Goal: Task Accomplishment & Management: Manage account settings

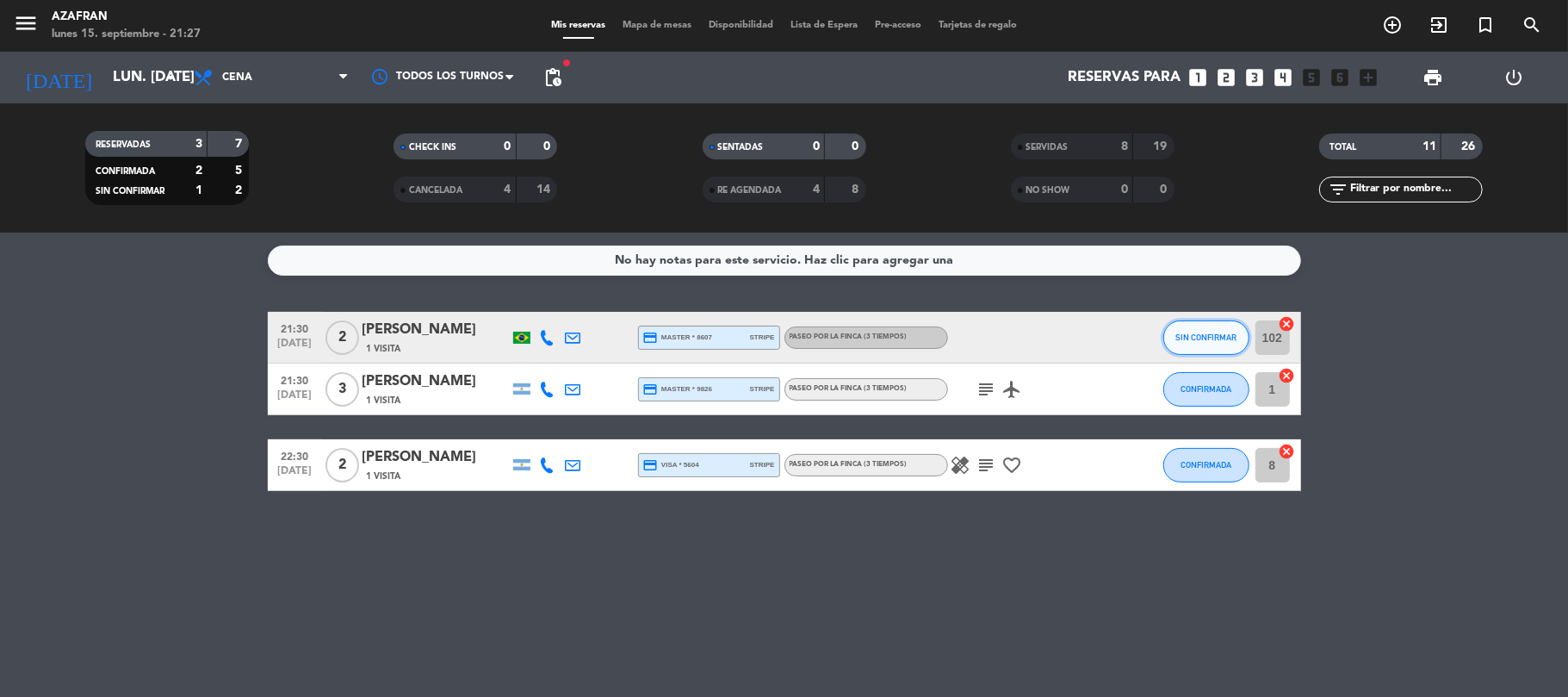
click at [1185, 329] on button "SIN CONFIRMAR" at bounding box center [1206, 338] width 86 height 35
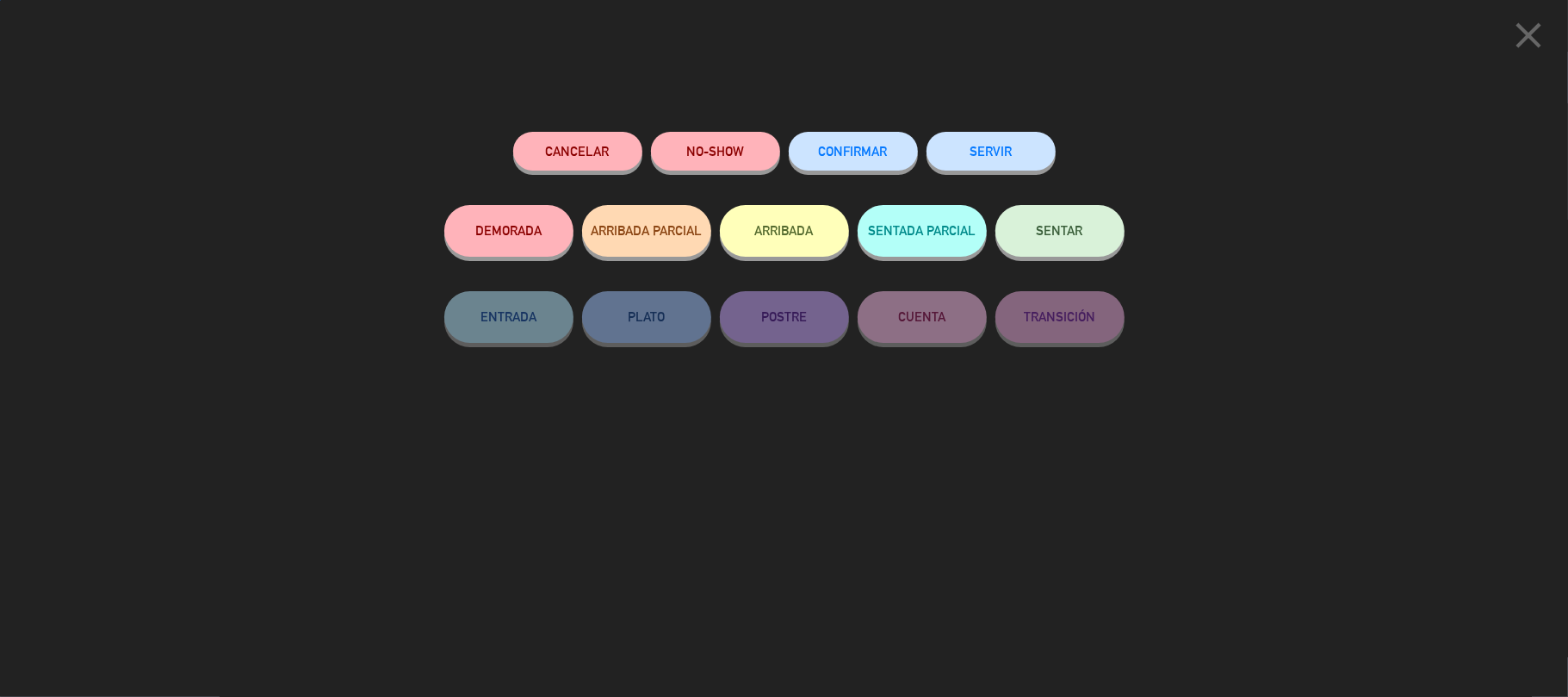
click at [994, 134] on button "SERVIR" at bounding box center [991, 150] width 130 height 38
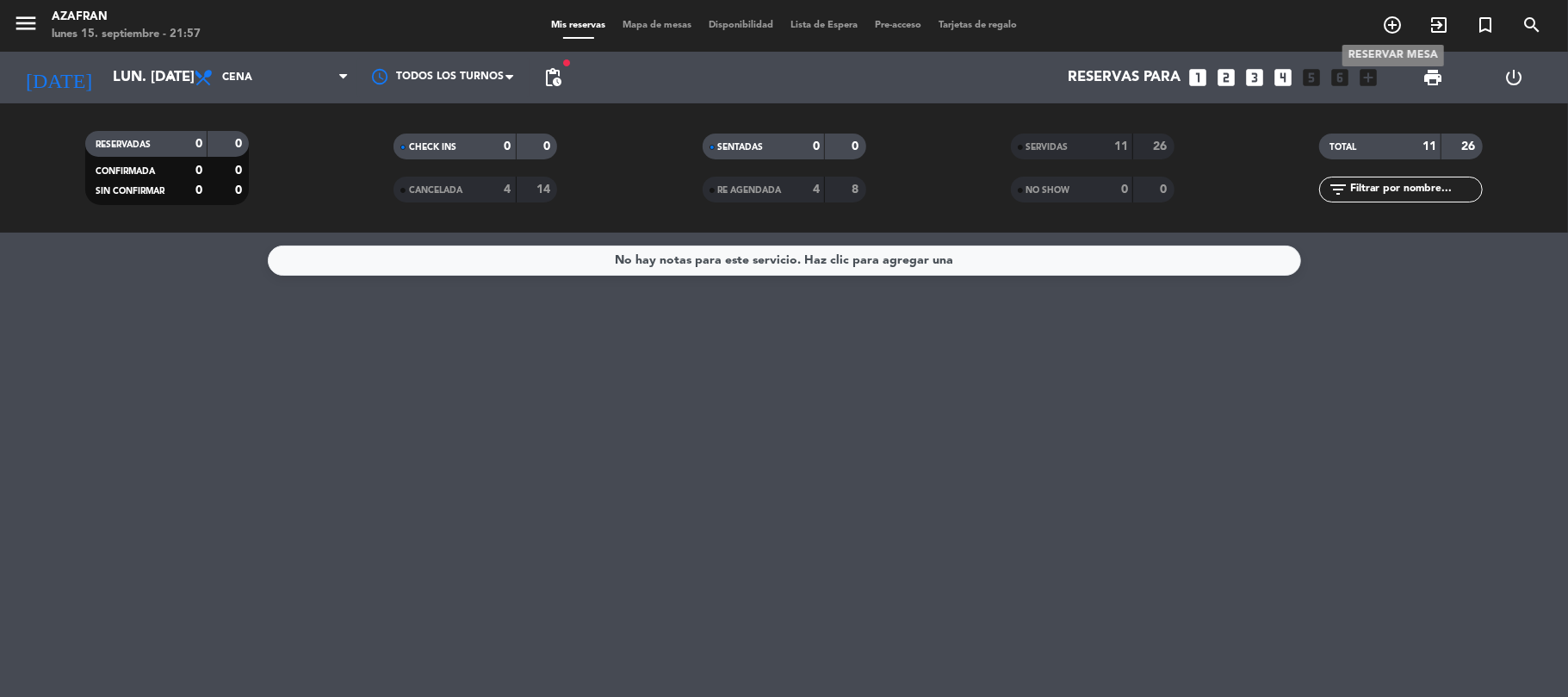
click at [1396, 28] on icon "add_circle_outline" at bounding box center [1392, 24] width 21 height 21
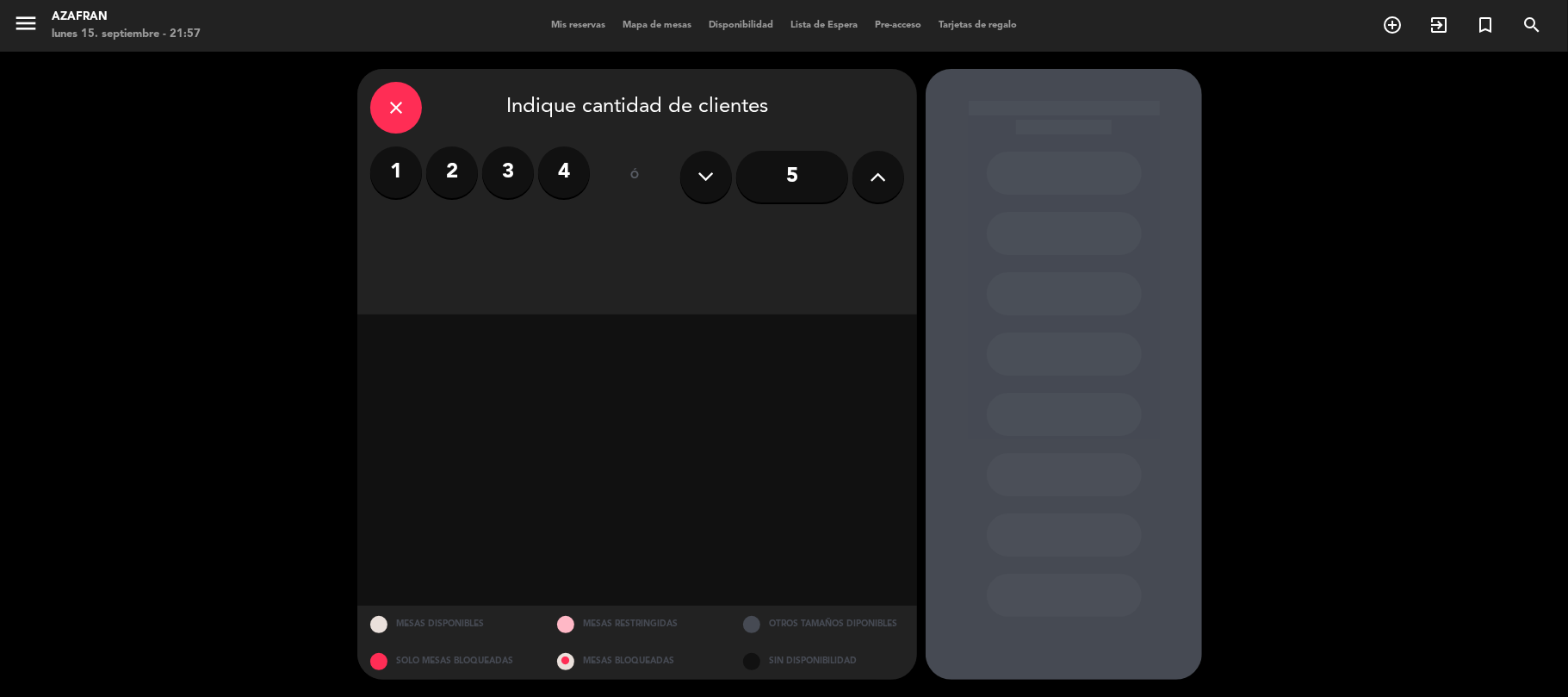
click at [394, 110] on icon "close" at bounding box center [396, 107] width 21 height 21
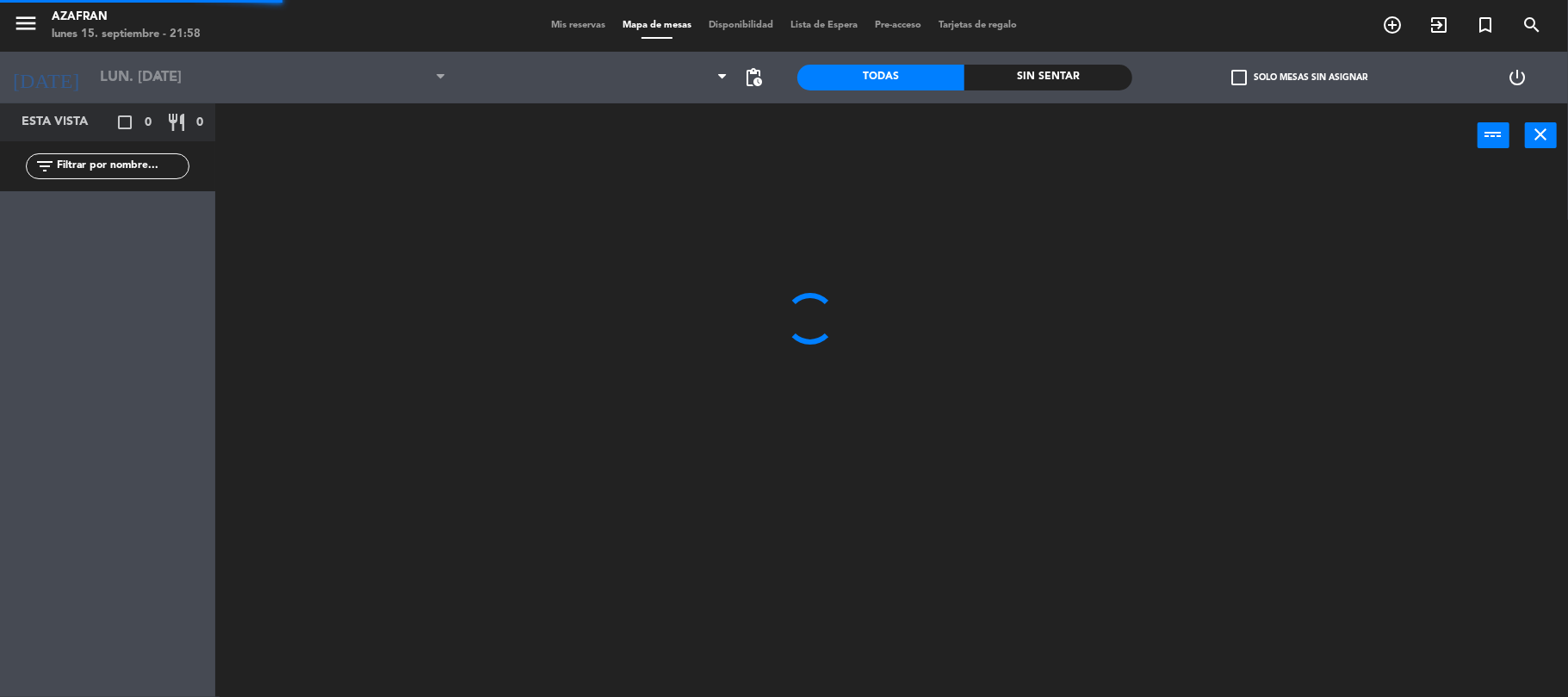
click at [1086, 142] on div "power_input close" at bounding box center [846, 136] width 1262 height 65
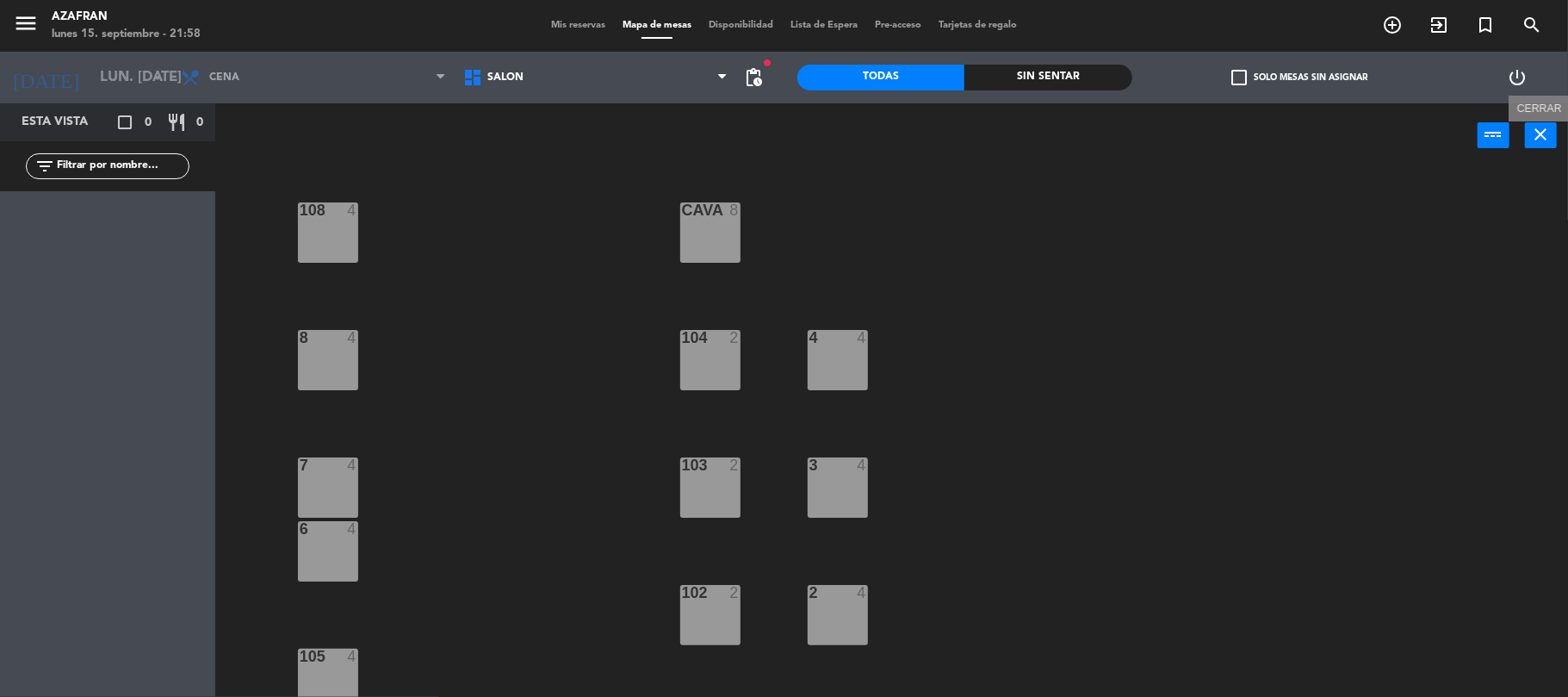
click at [1543, 130] on icon "close" at bounding box center [1541, 134] width 21 height 21
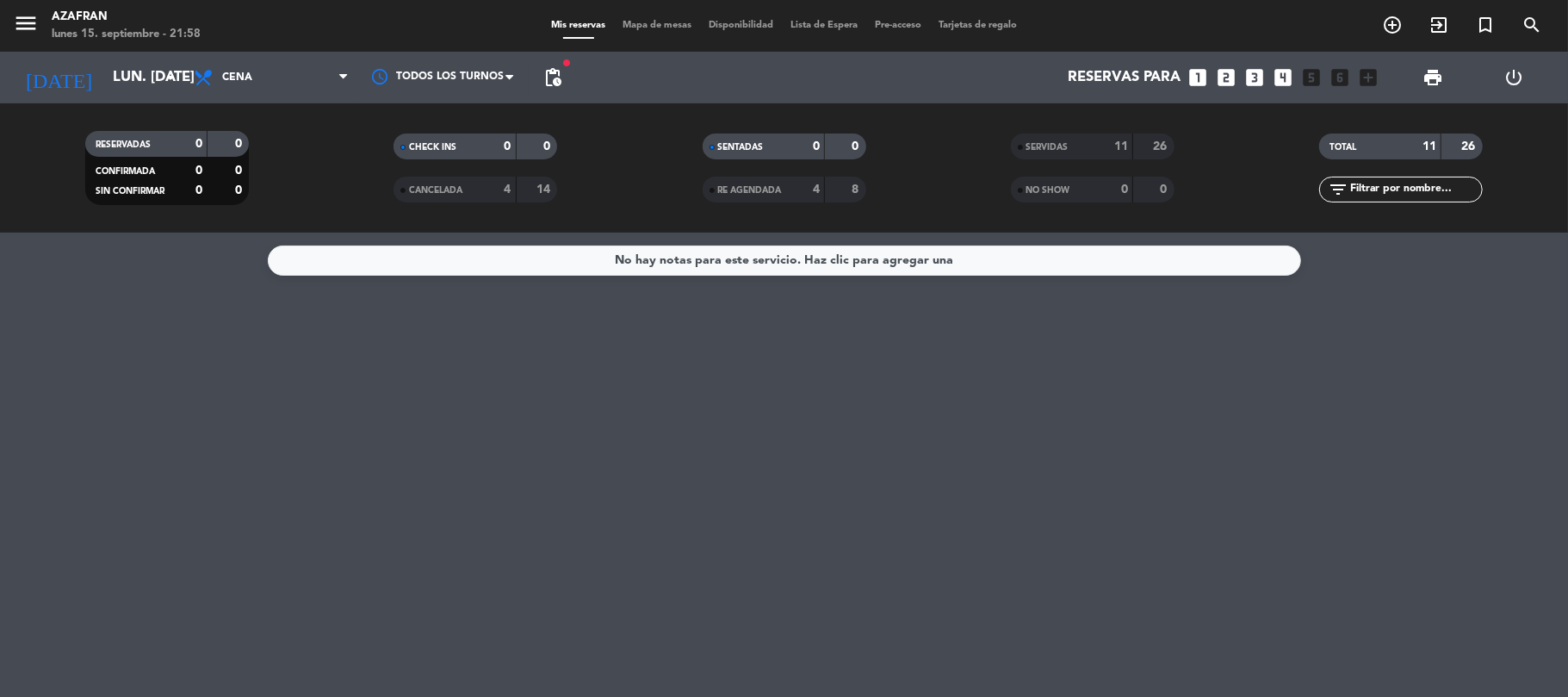
click at [1060, 155] on div "SERVIDAS" at bounding box center [1054, 147] width 80 height 20
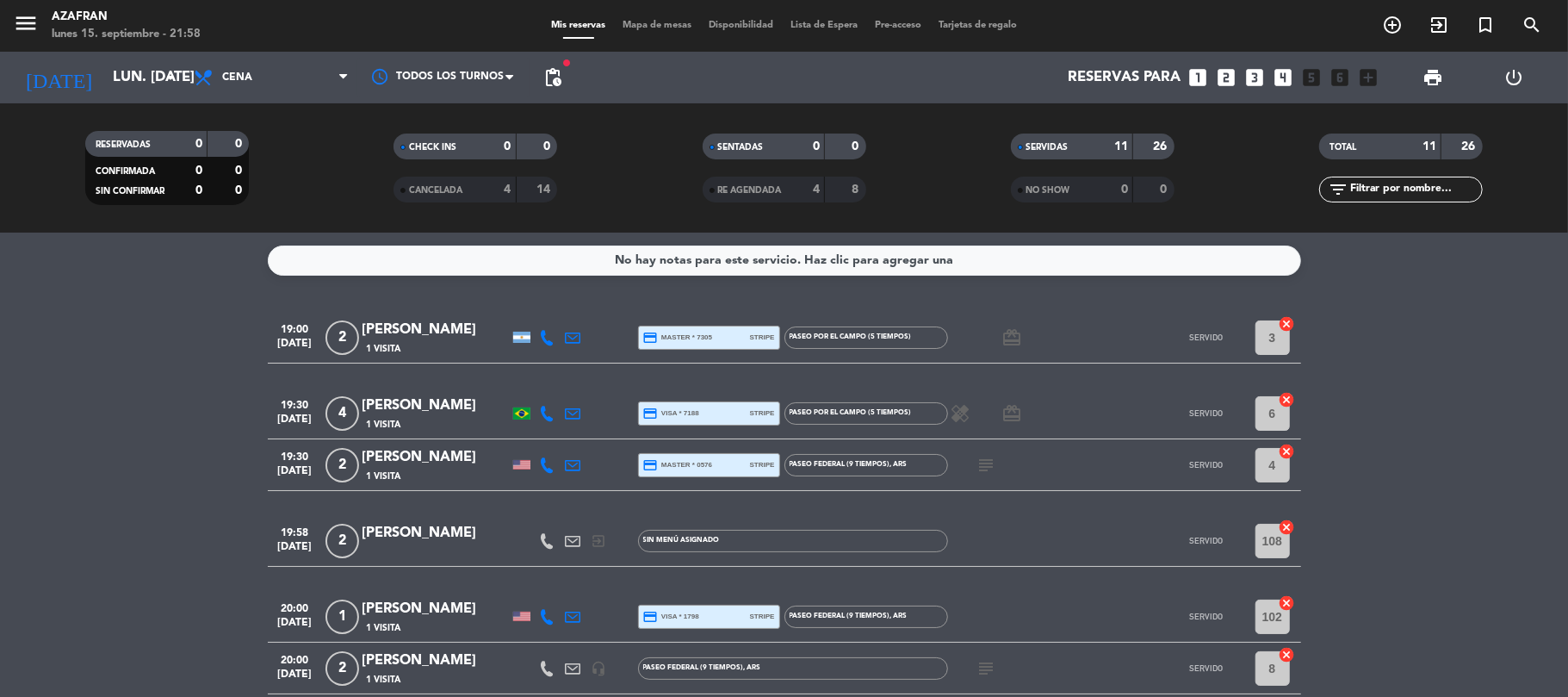
click at [173, 497] on bookings-row "19:00 sep. 15 2 Eric Pla 1 Visita credit_card master * 7305 stripe Paseo por el…" at bounding box center [784, 680] width 1568 height 737
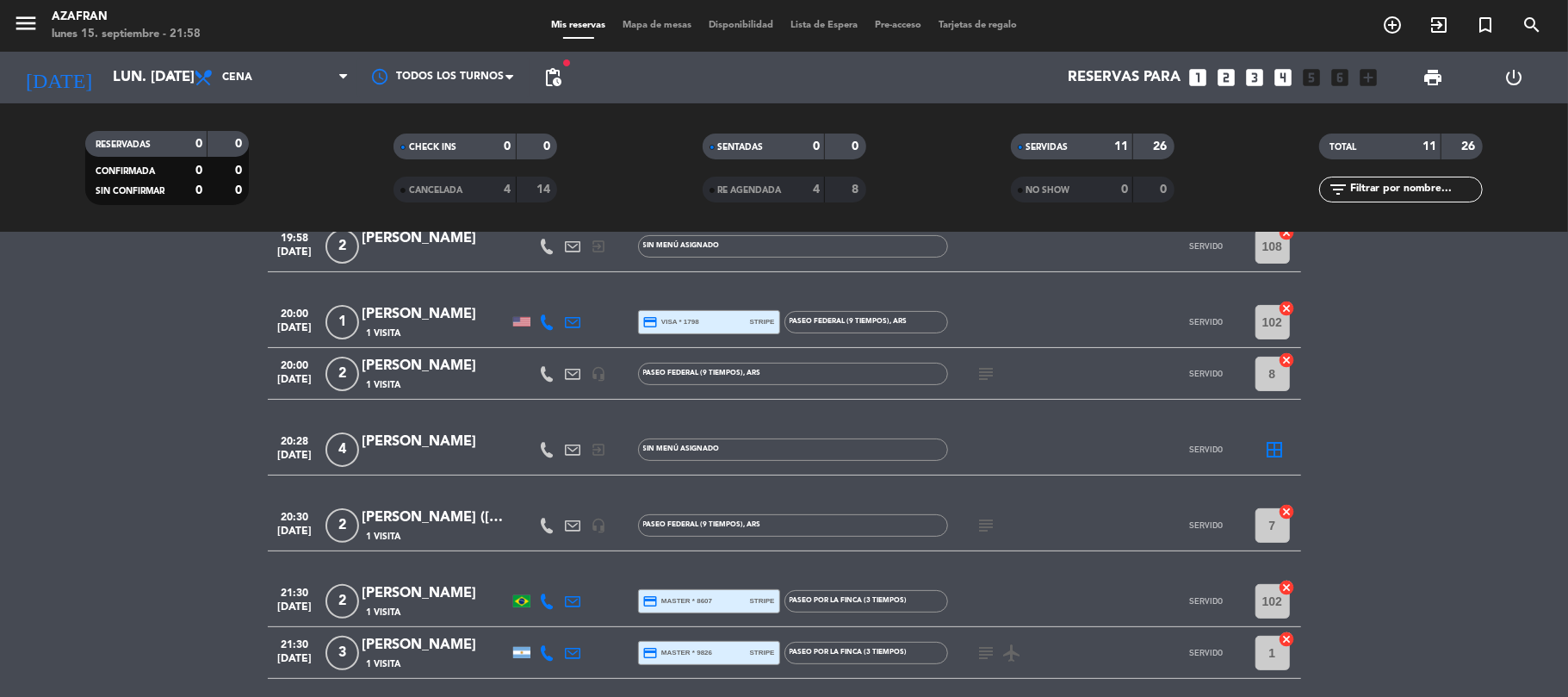
scroll to position [438, 0]
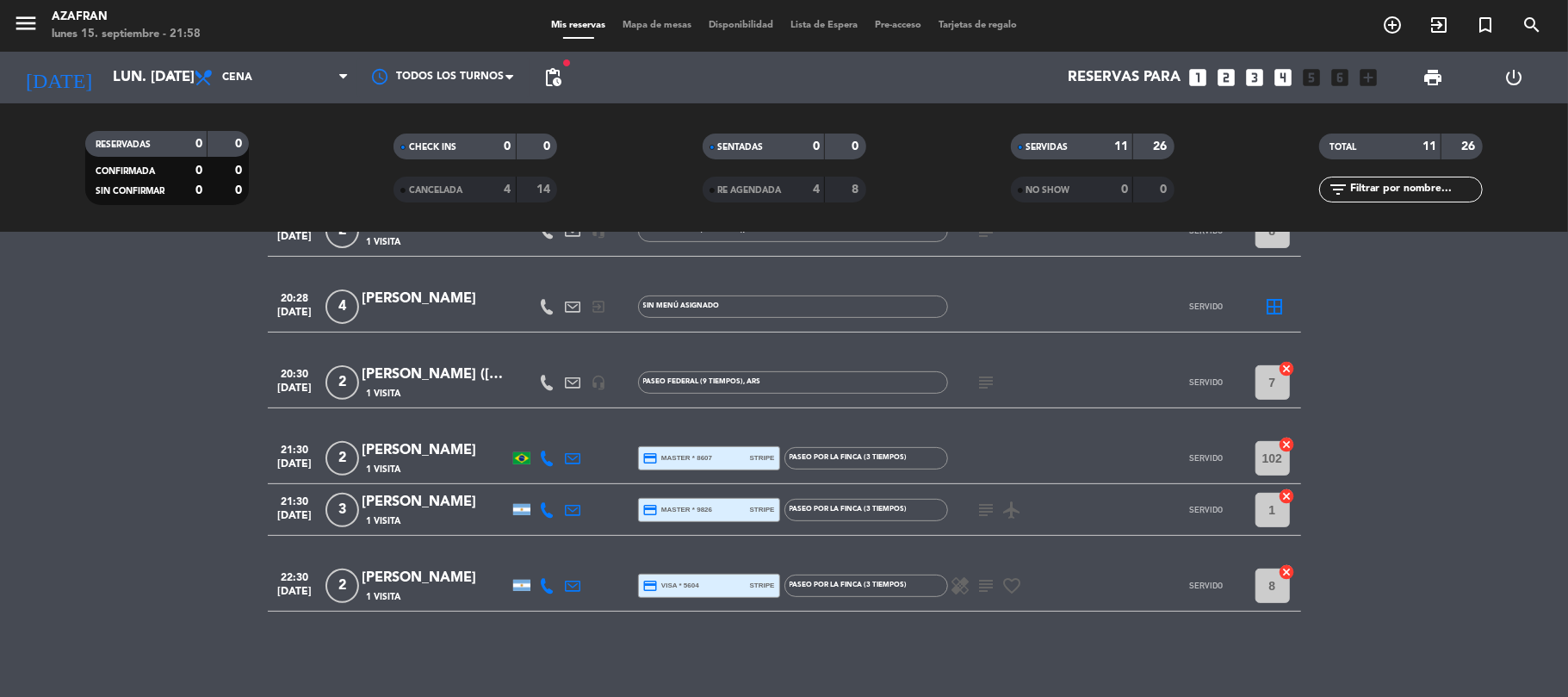
click at [397, 273] on div "19:00 sep. 15 2 Eric Pla 1 Visita credit_card master * 7305 stripe Paseo por el…" at bounding box center [784, 242] width 1034 height 737
click at [381, 298] on div "pepe honguito" at bounding box center [436, 298] width 147 height 22
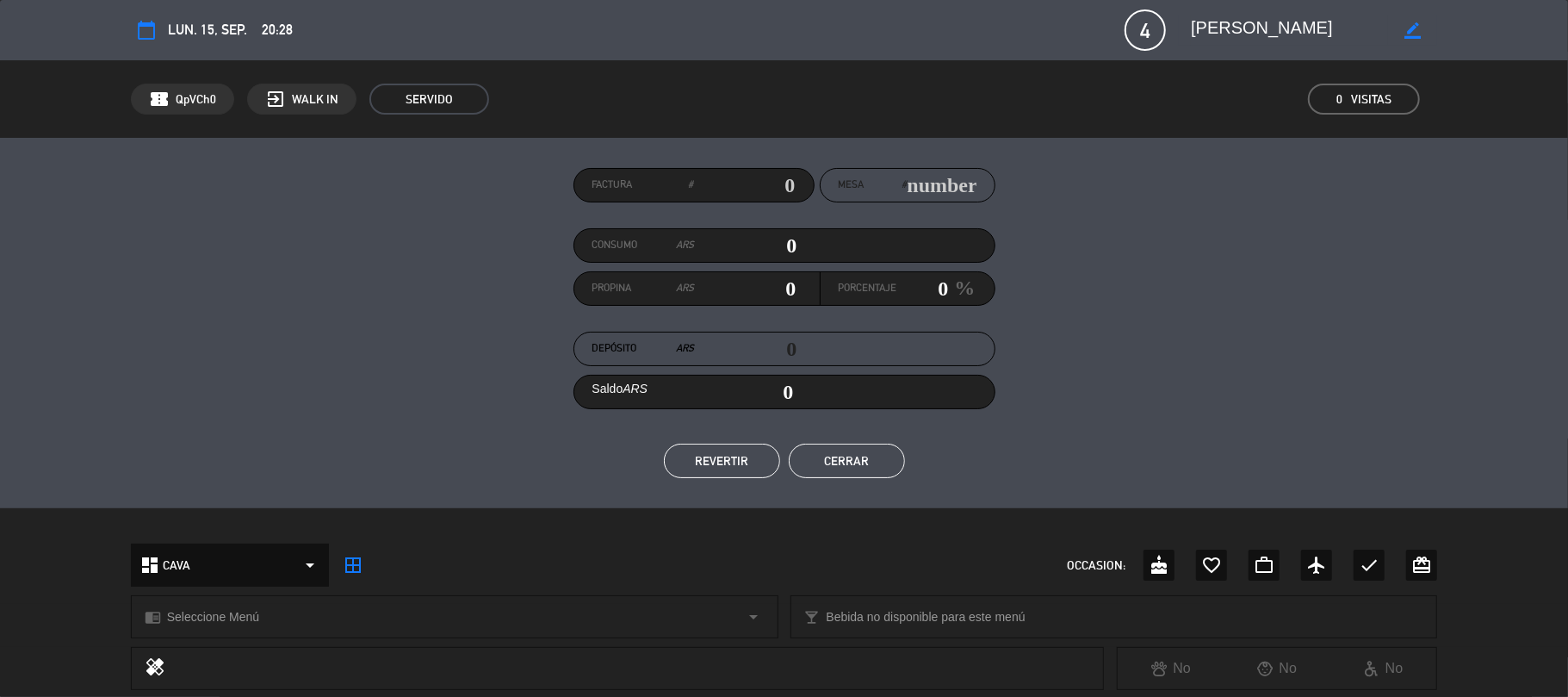
click at [734, 462] on button "REVERTIR" at bounding box center [722, 460] width 116 height 35
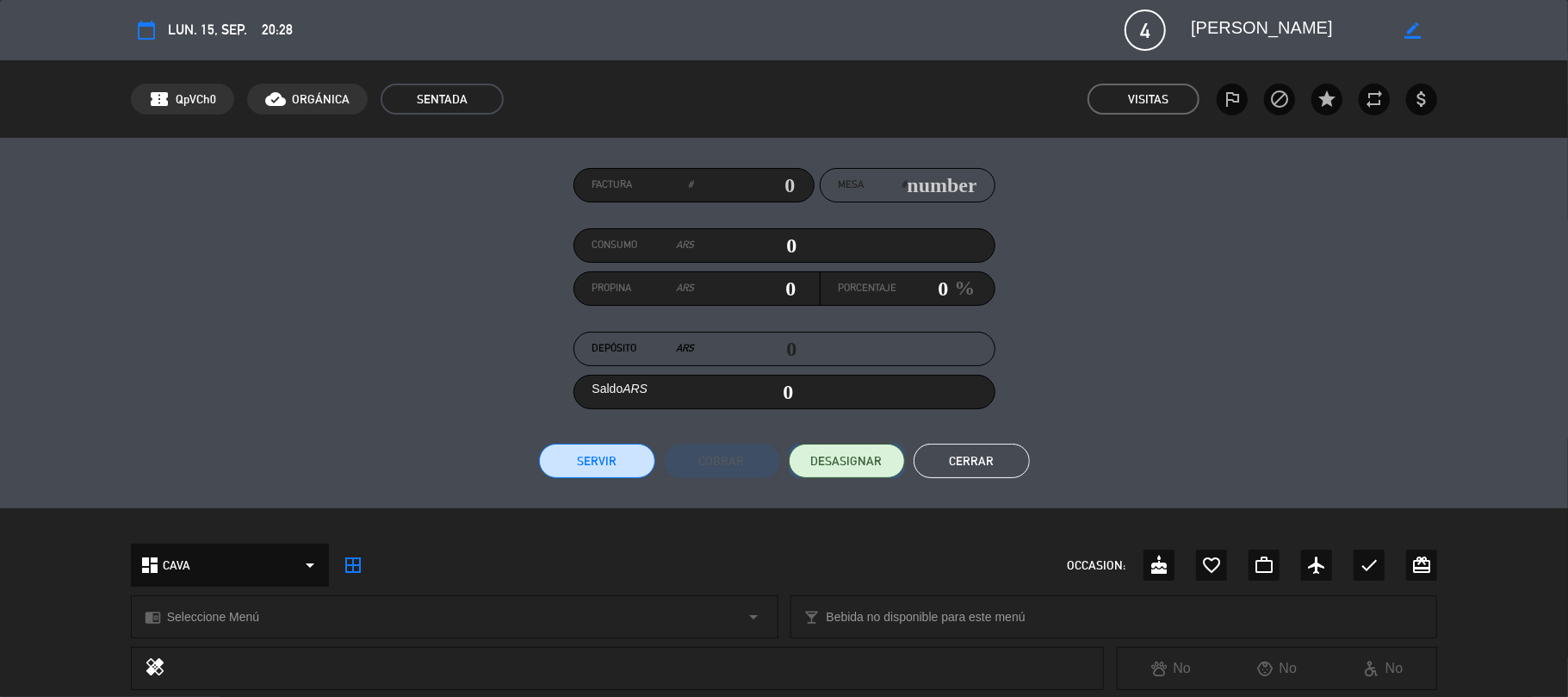
click at [832, 449] on button "DESASIGNAR" at bounding box center [847, 460] width 116 height 35
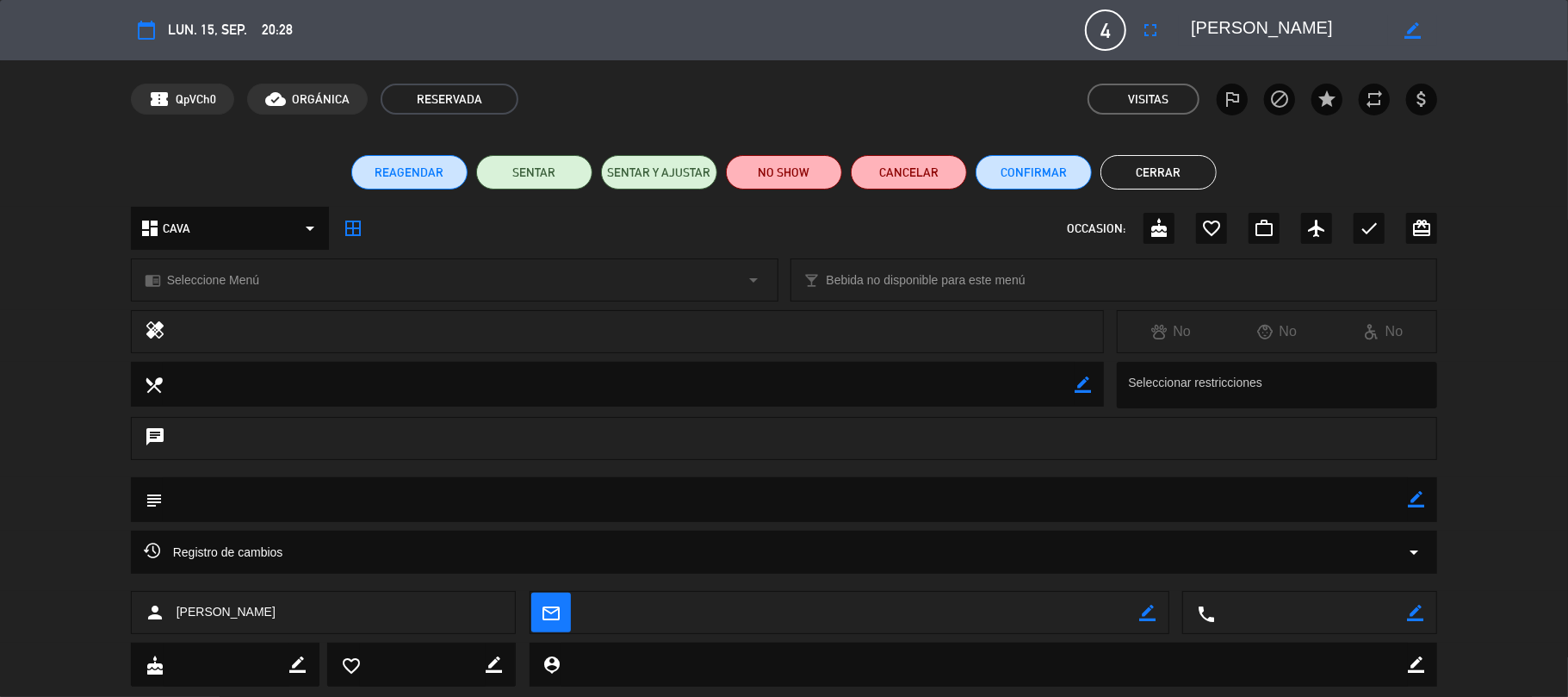
click at [1166, 13] on div "calendar_today lun. 15, sep. 20:28 4 pepe honguito fullscreen border_color phon…" at bounding box center [784, 30] width 1307 height 41
click at [1151, 15] on button "fullscreen" at bounding box center [1150, 29] width 31 height 31
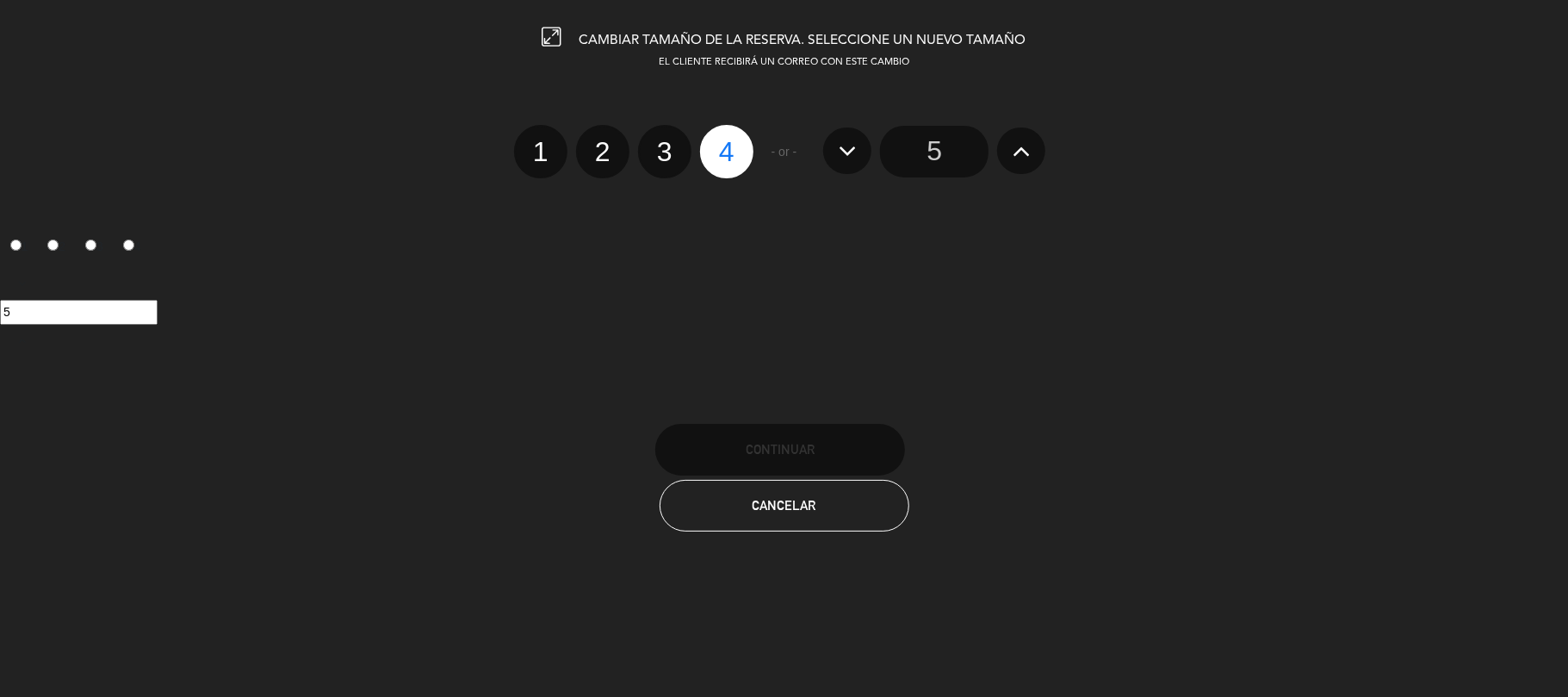
click at [918, 150] on input "5" at bounding box center [934, 152] width 108 height 52
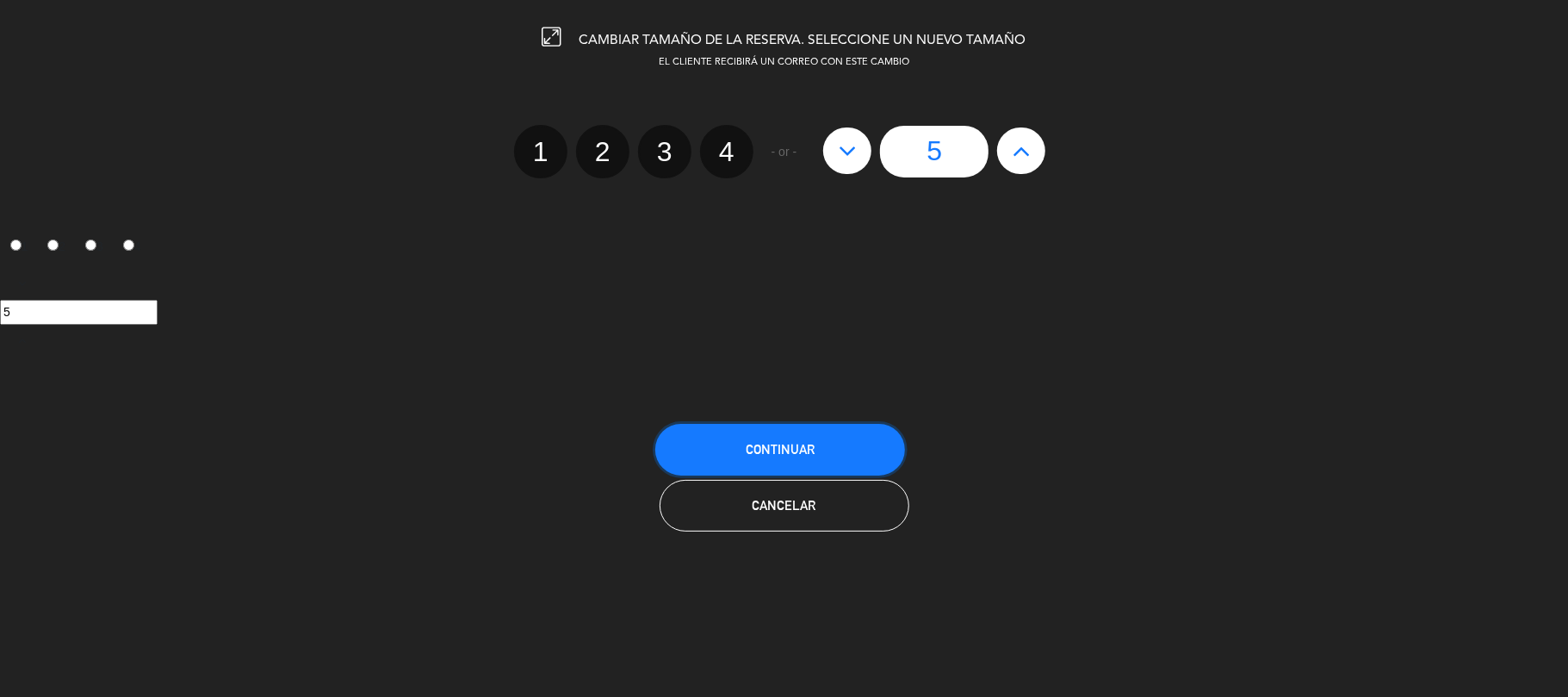
click at [766, 448] on span "Continuar" at bounding box center [780, 449] width 69 height 14
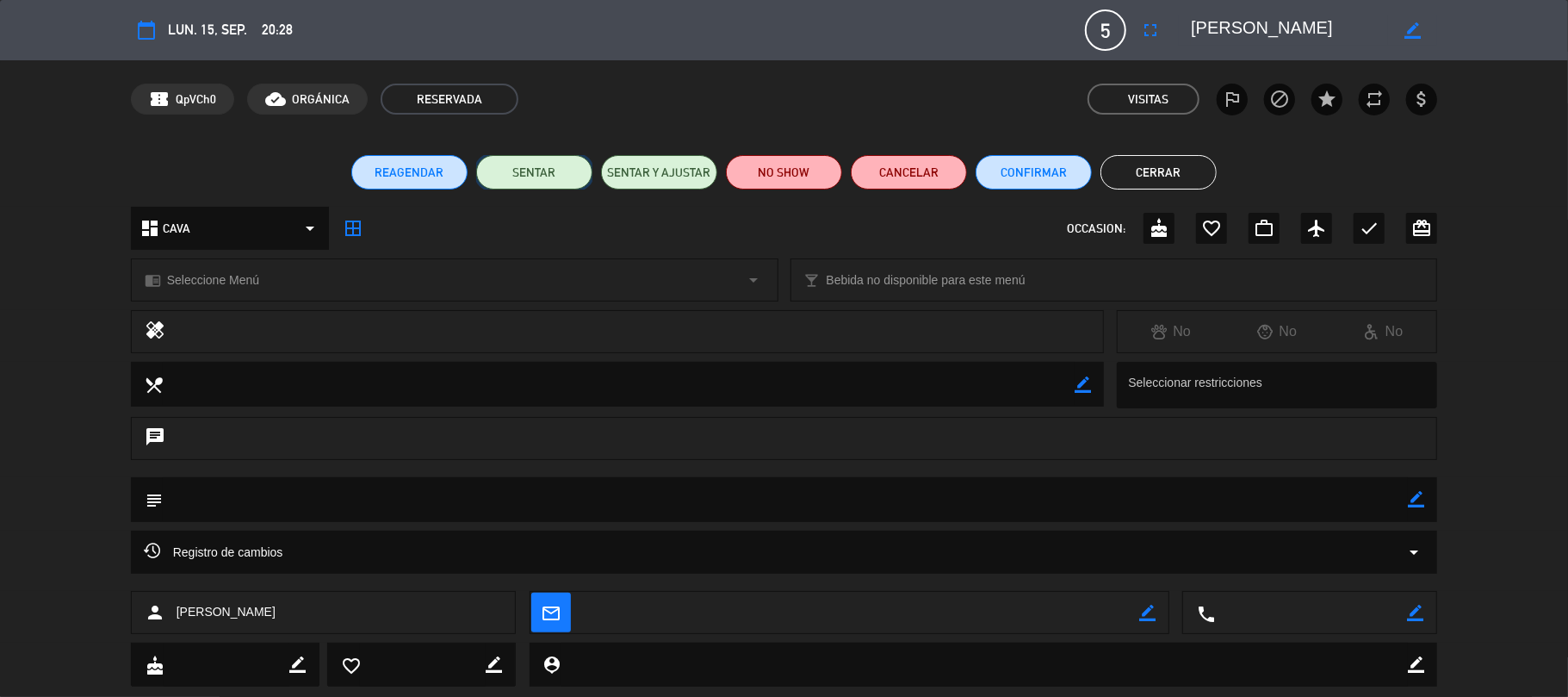
click at [514, 178] on button "SENTAR" at bounding box center [534, 172] width 116 height 35
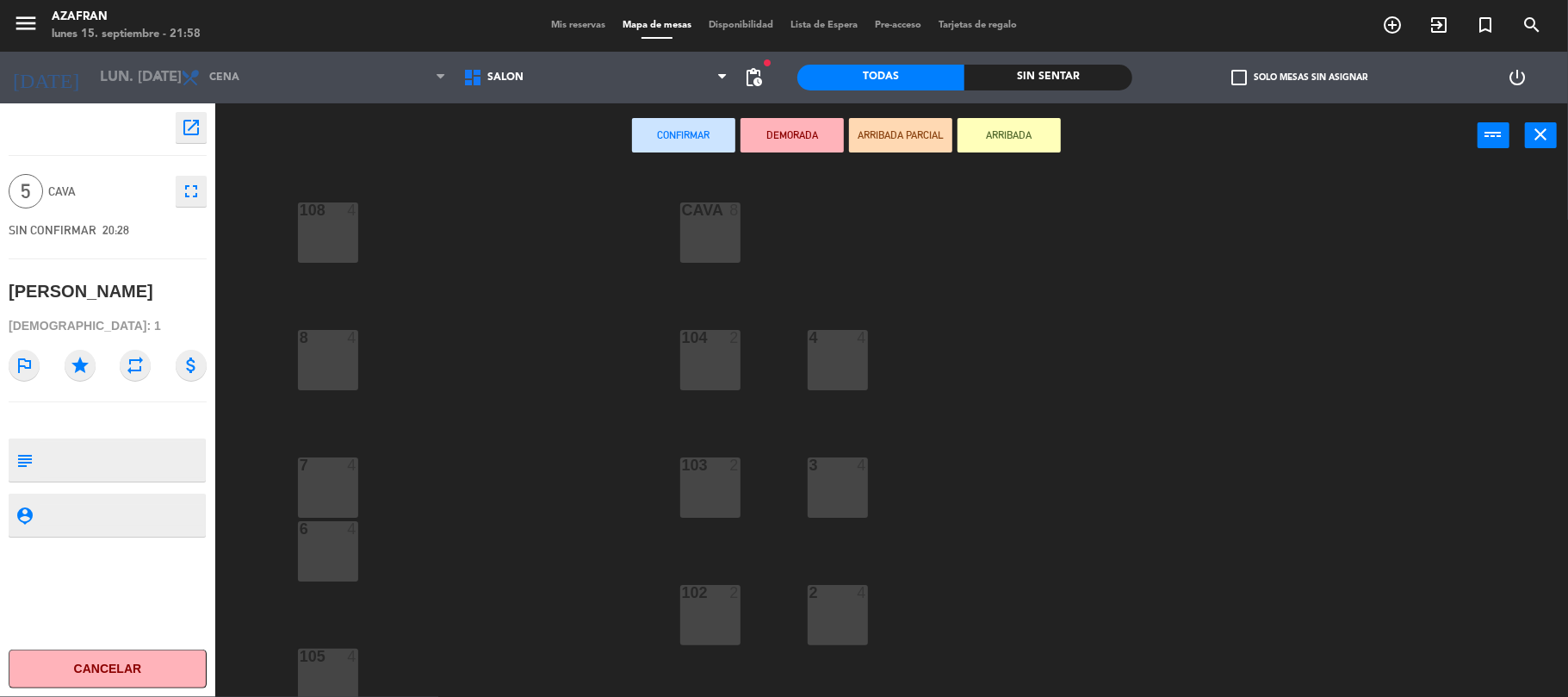
drag, startPoint x: 715, startPoint y: 349, endPoint x: 683, endPoint y: 374, distance: 40.6
click at [683, 374] on div "104 2" at bounding box center [710, 359] width 60 height 60
click at [697, 359] on div "104 2" at bounding box center [710, 359] width 60 height 60
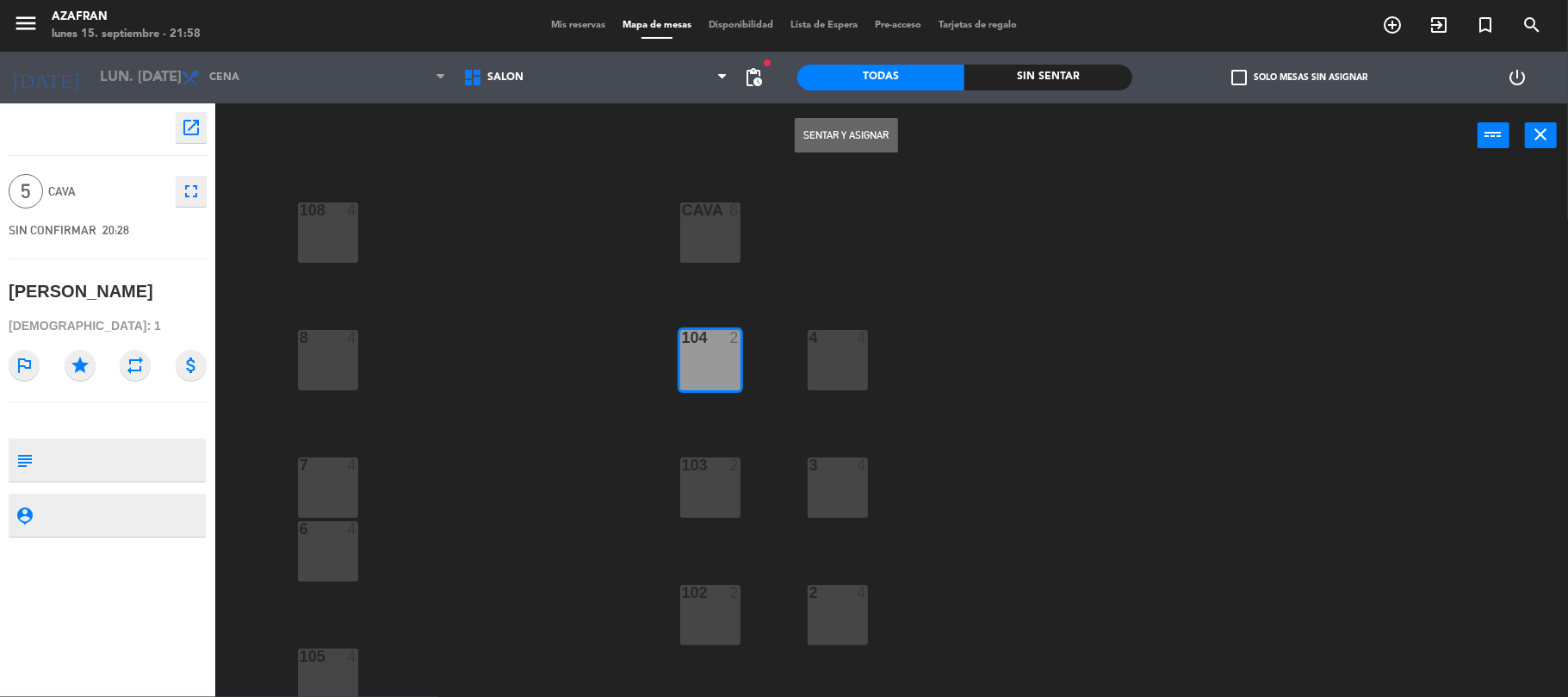
click at [859, 141] on button "Sentar y Asignar" at bounding box center [847, 135] width 104 height 35
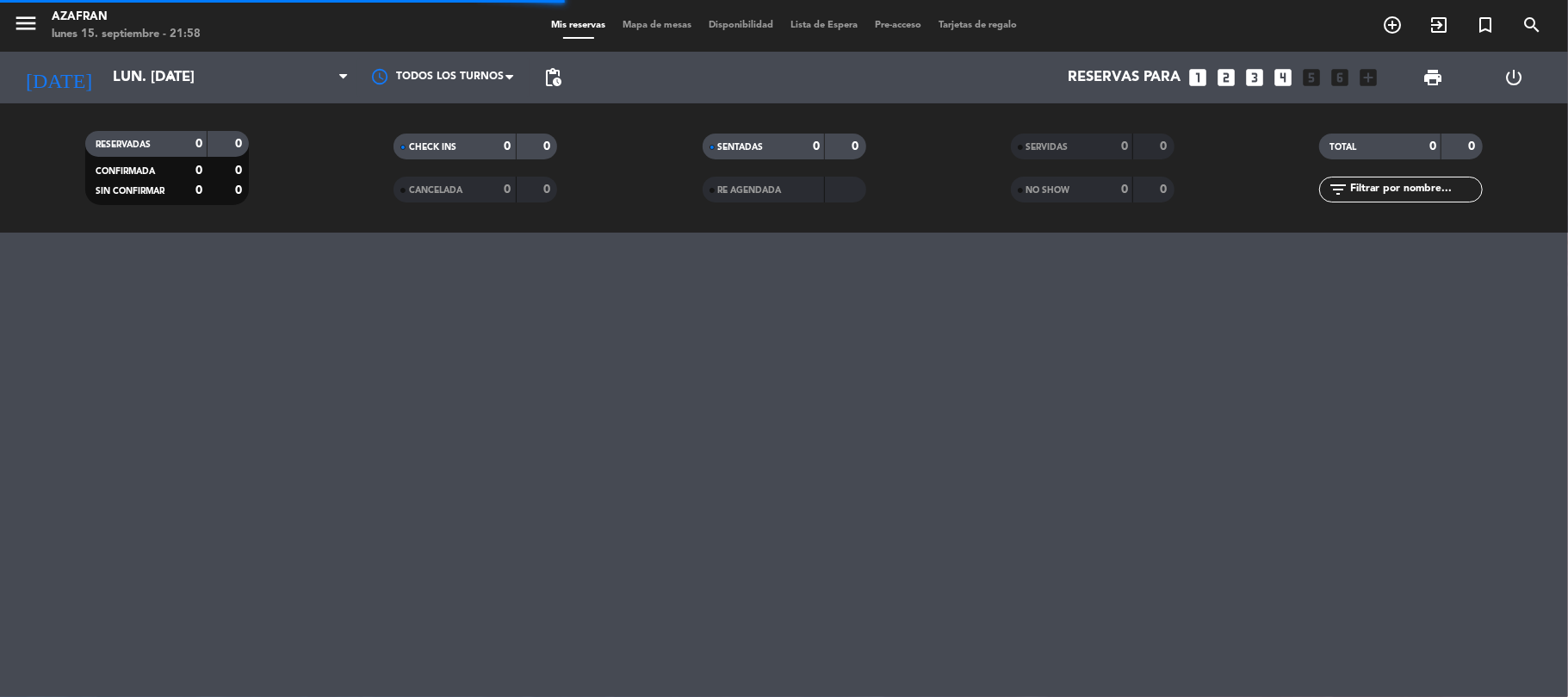
click at [1182, 139] on filter-checkbox "SERVIDAS 0 0" at bounding box center [1093, 146] width 308 height 26
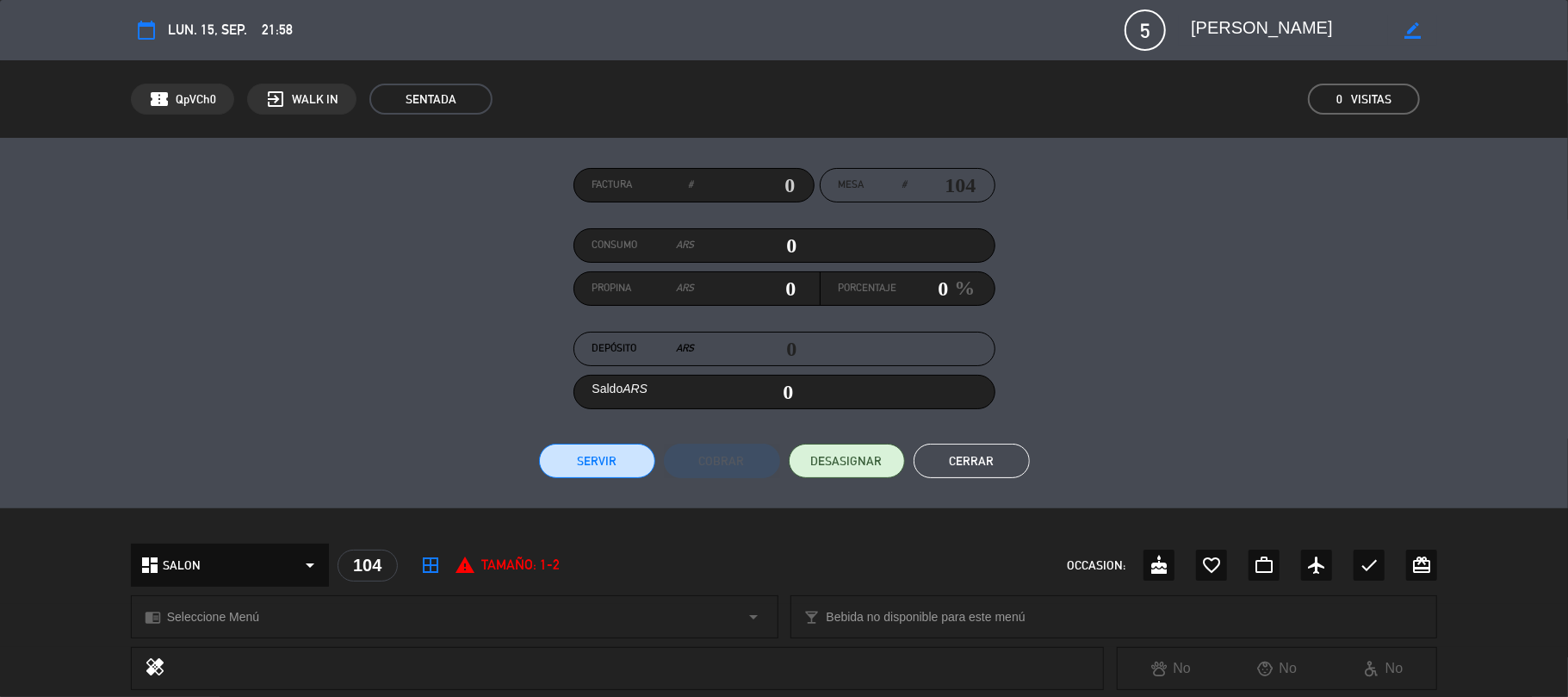
click at [986, 449] on button "Cerrar" at bounding box center [972, 460] width 116 height 35
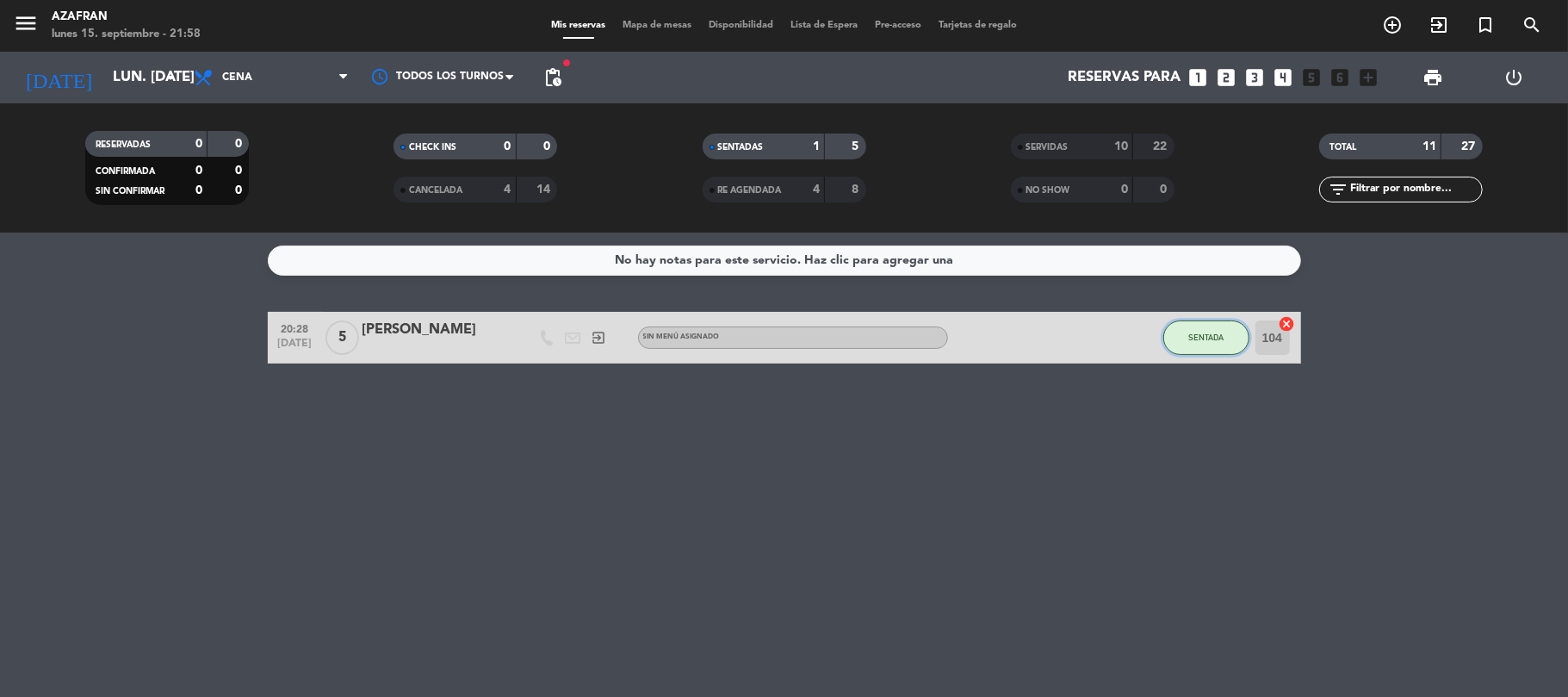
click at [1190, 329] on button "SENTADA" at bounding box center [1206, 338] width 86 height 35
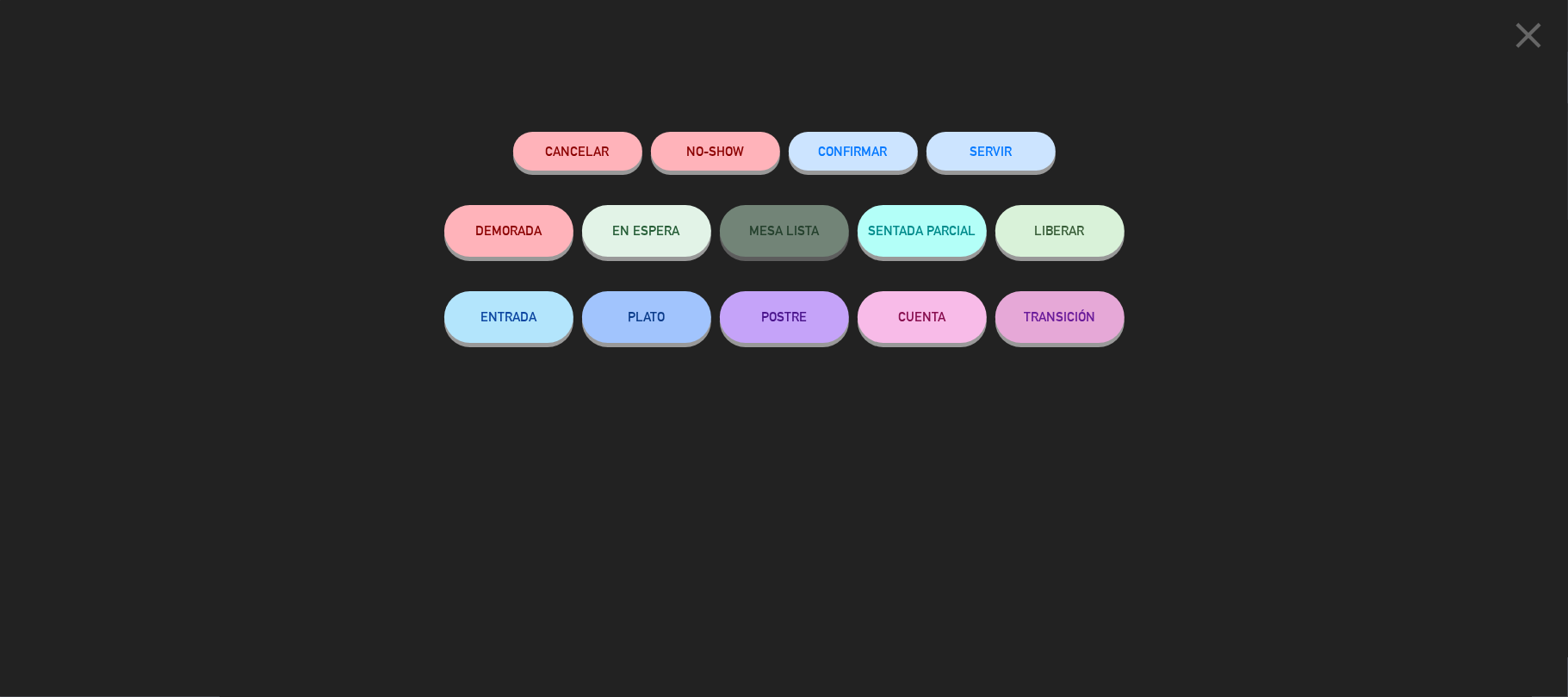
drag, startPoint x: 1019, startPoint y: 167, endPoint x: 398, endPoint y: 152, distance: 621.2
click at [398, 152] on div "close Cancelar NO-SHOW CONFIRMAR SERVIR DEMORADA EN ESPERA MESA LISTA SENTADA P…" at bounding box center [784, 348] width 1568 height 697
click at [1002, 158] on button "SERVIR" at bounding box center [991, 150] width 130 height 38
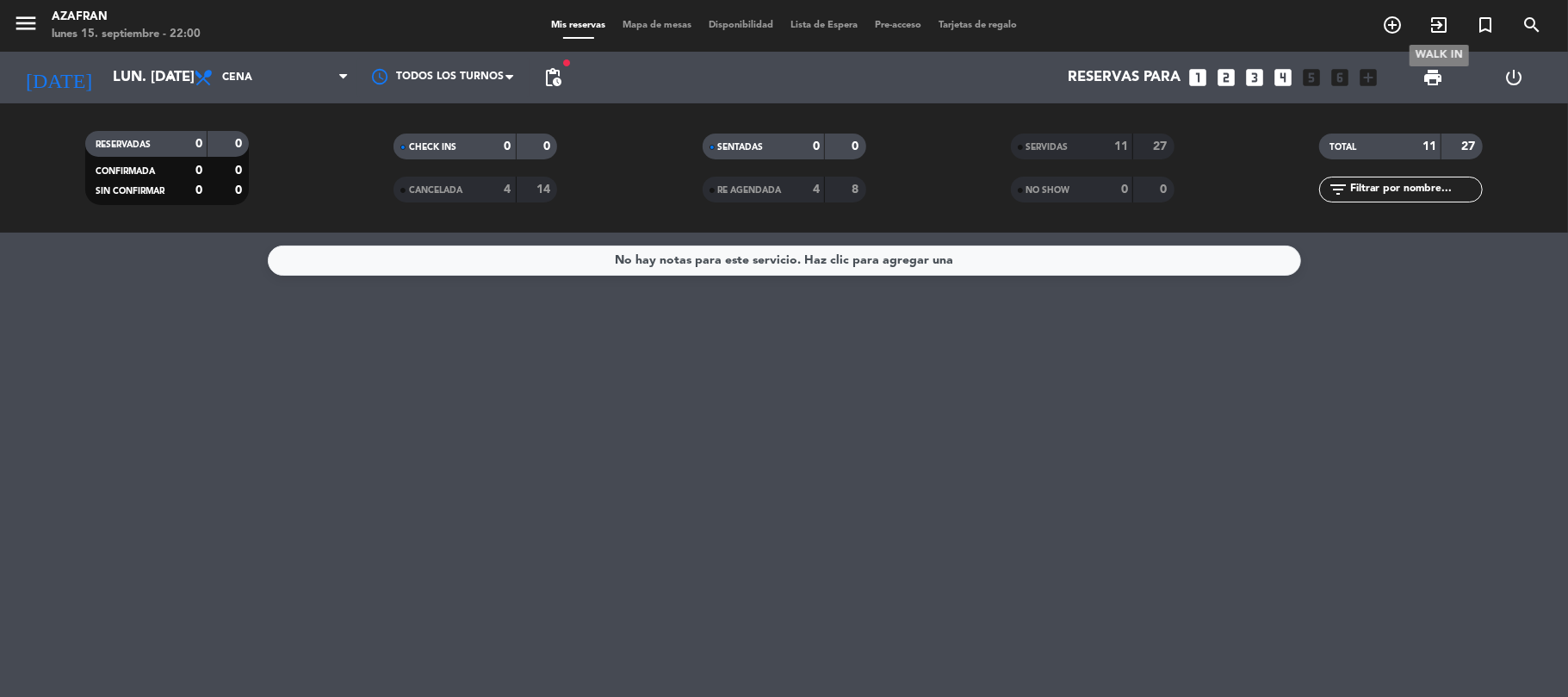
click at [1438, 21] on icon "exit_to_app" at bounding box center [1438, 24] width 21 height 21
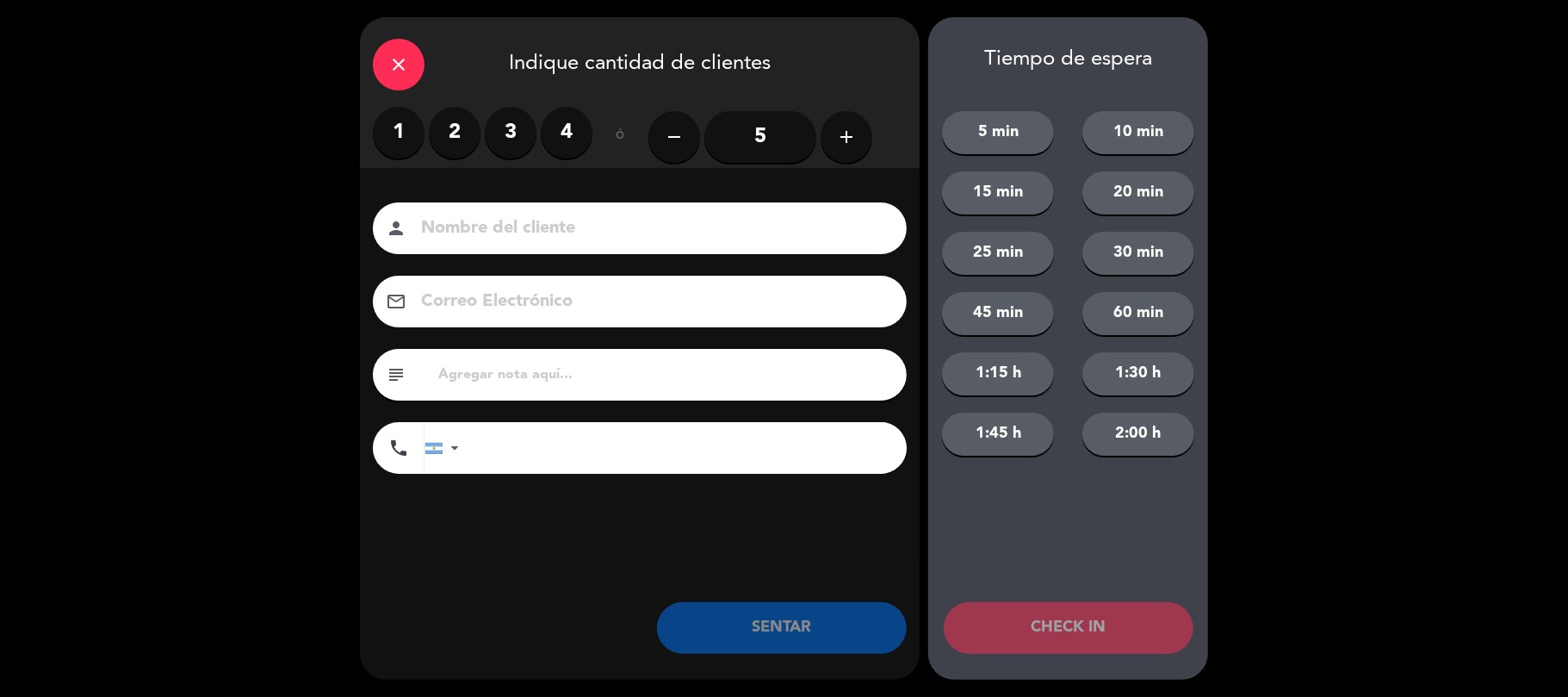
click at [566, 122] on label "4" at bounding box center [566, 133] width 52 height 52
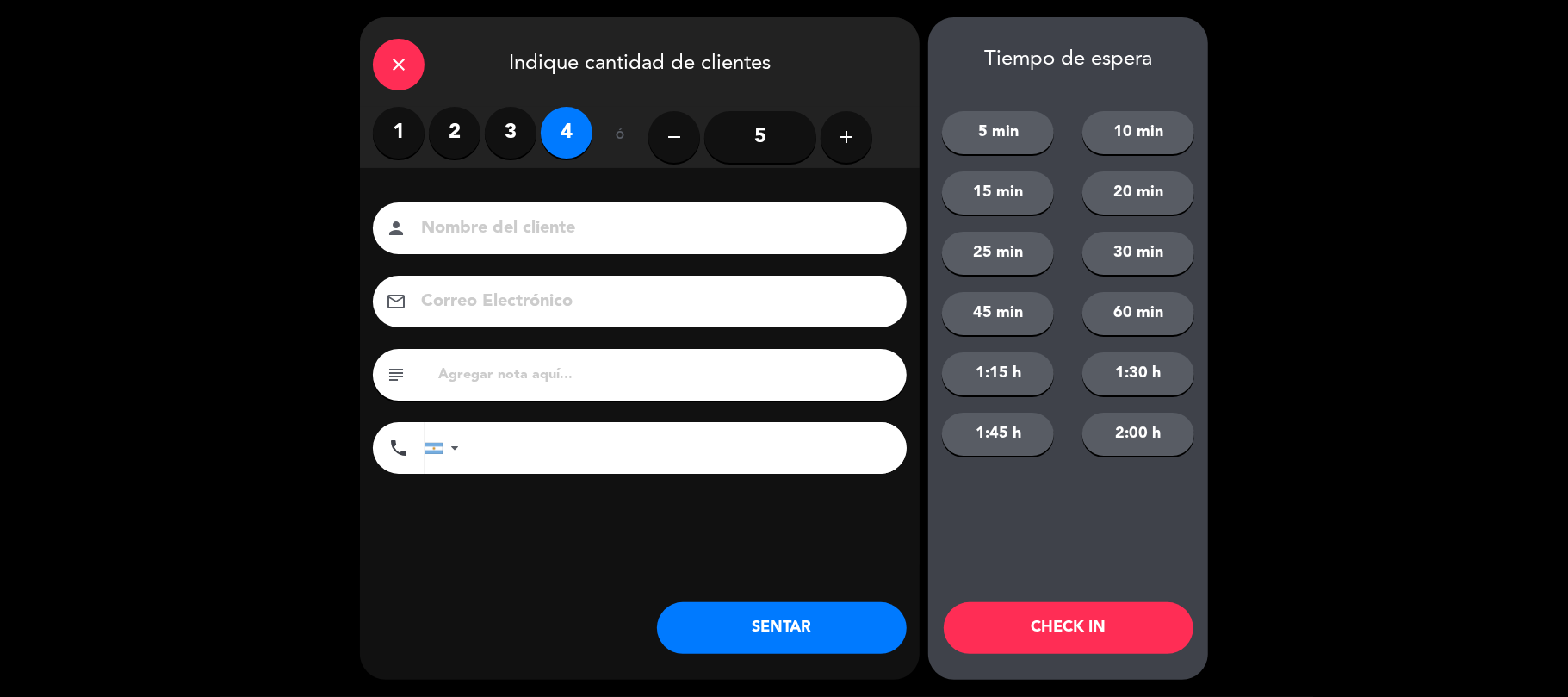
click at [515, 223] on input at bounding box center [651, 229] width 465 height 30
type input "pepa honguita"
click at [758, 634] on button "SENTAR" at bounding box center [782, 628] width 250 height 52
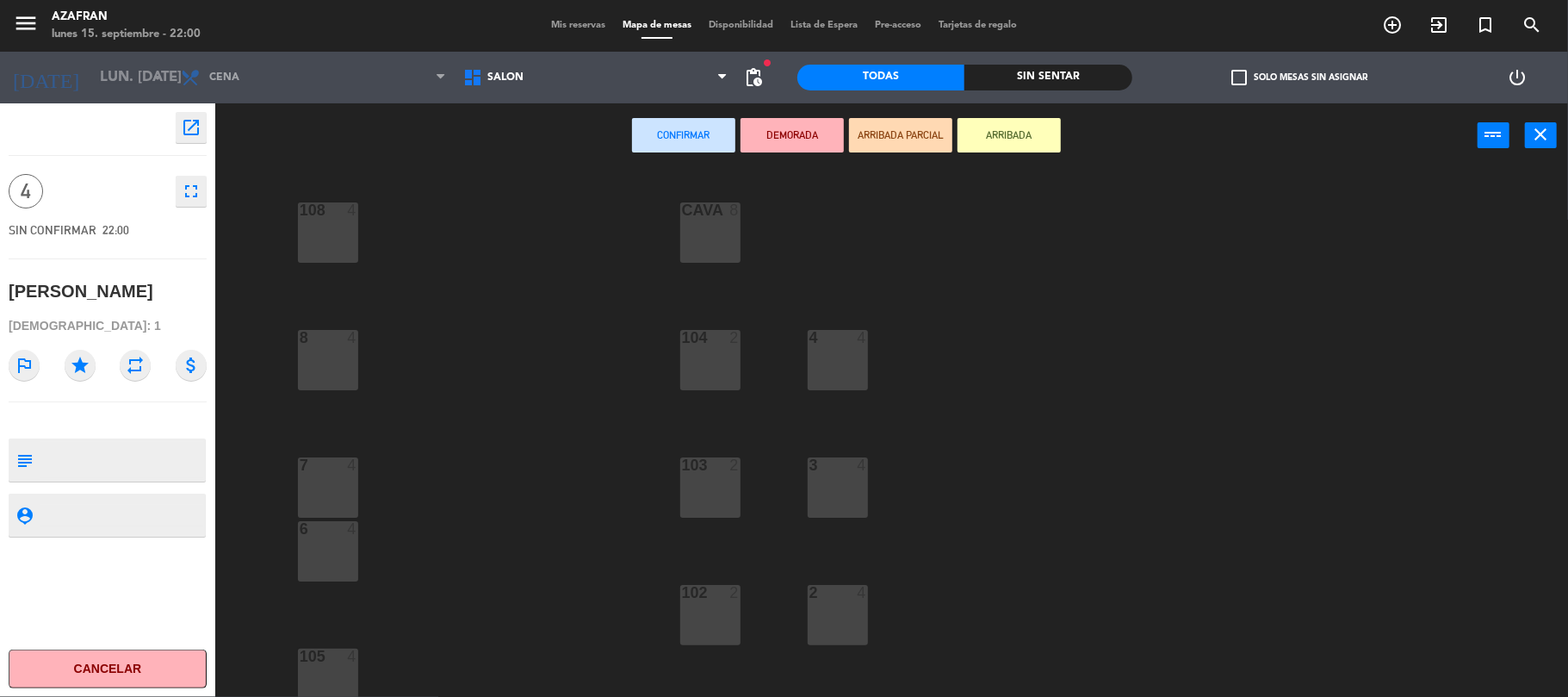
click at [683, 219] on div "CAVA 8" at bounding box center [710, 211] width 60 height 17
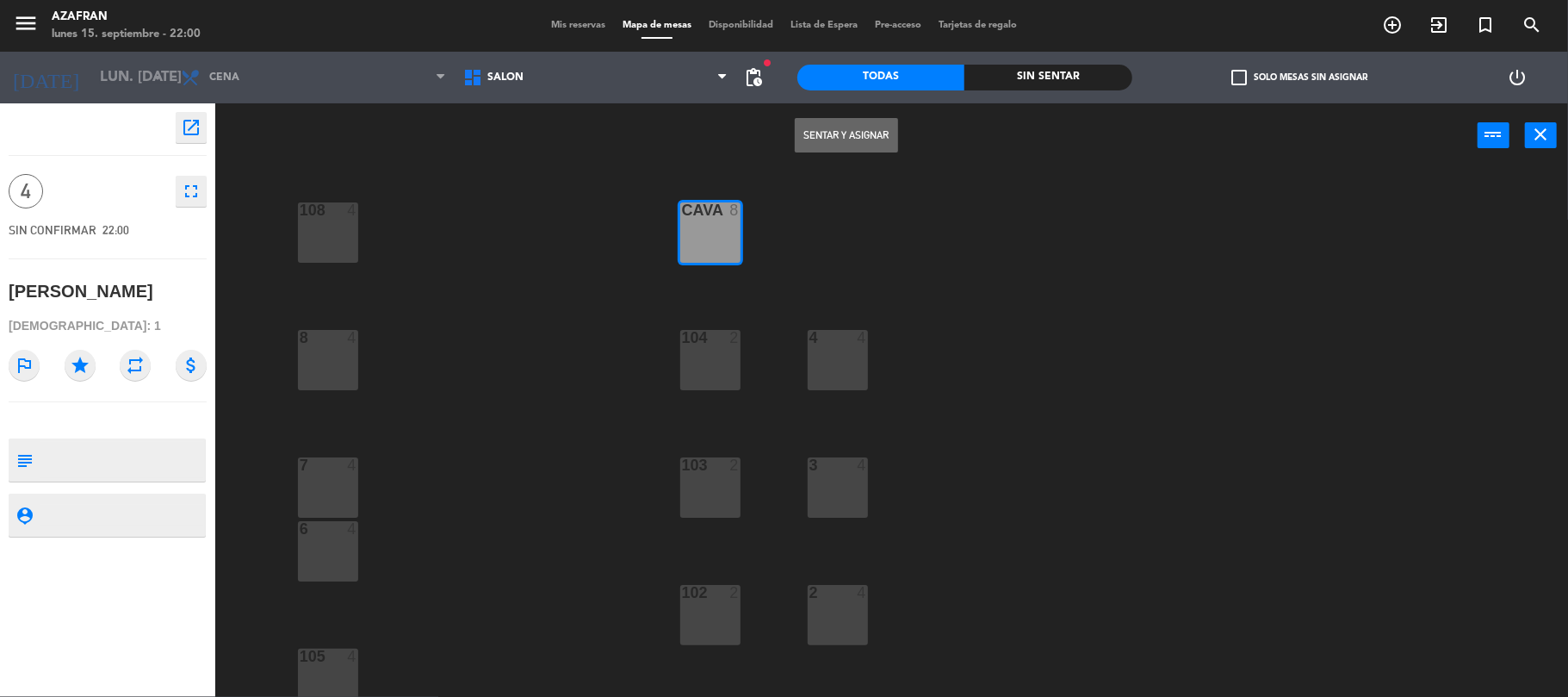
click at [870, 135] on button "Sentar y Asignar" at bounding box center [847, 135] width 104 height 35
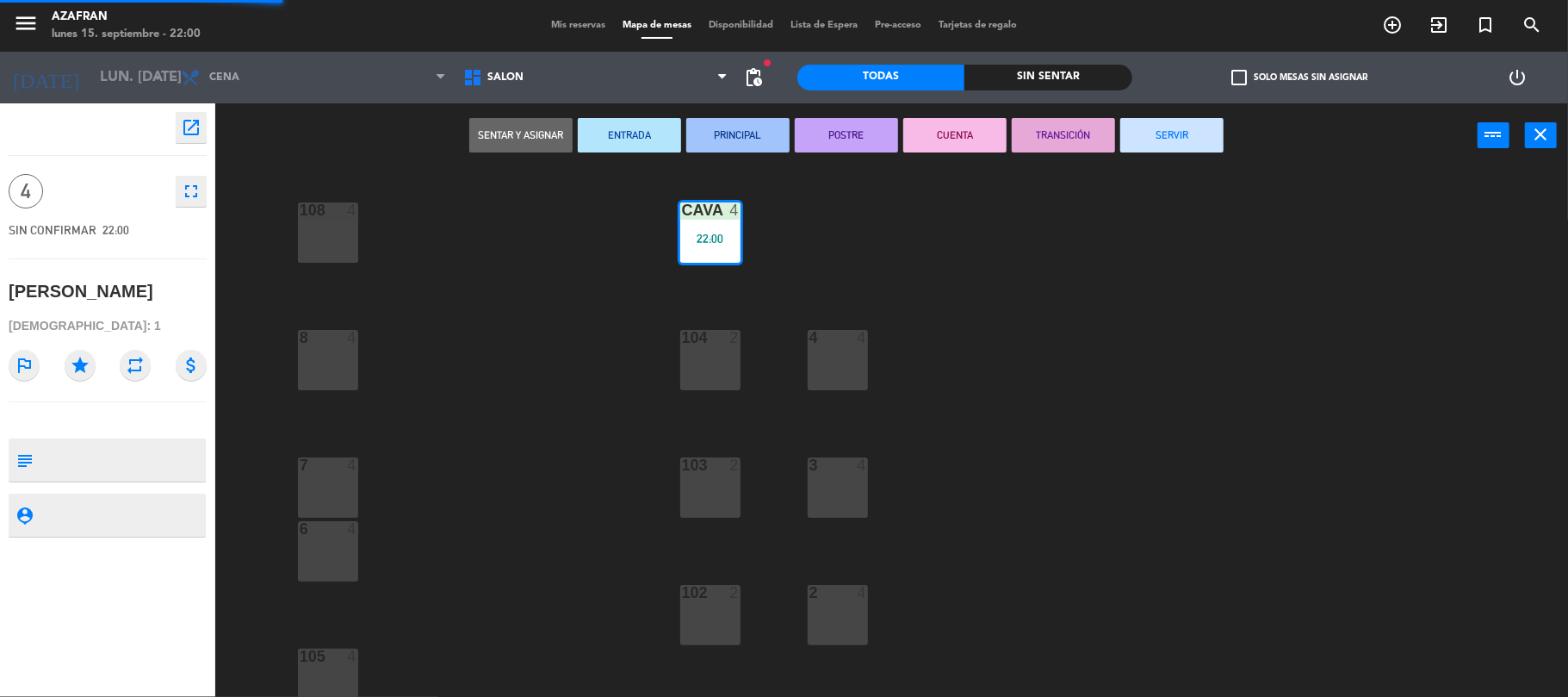
click at [1125, 131] on button "SERVIR" at bounding box center [1172, 135] width 104 height 35
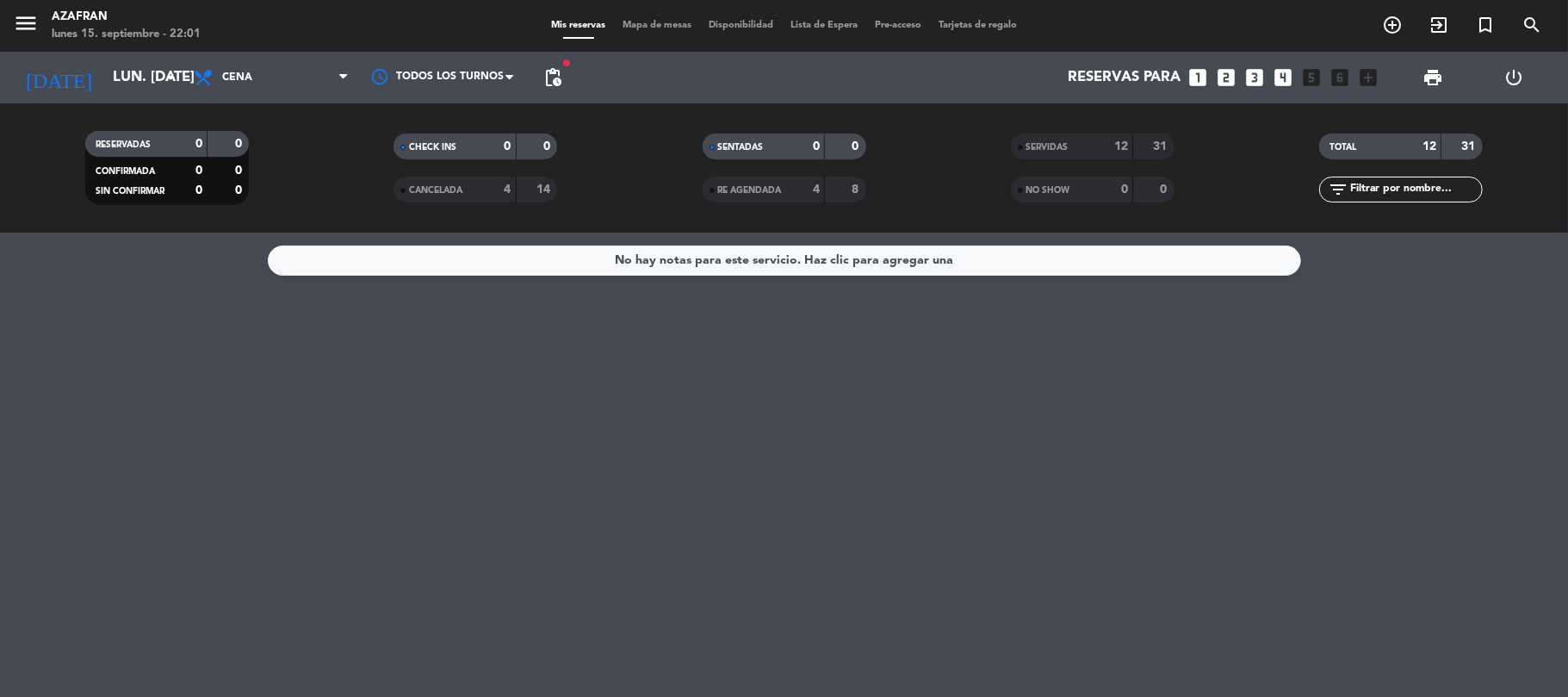
click at [1390, 41] on div "menu Azafran lunes 15. septiembre - 22:01 Mis reservas Mapa de mesas Disponibil…" at bounding box center [784, 26] width 1568 height 52
click at [1437, 22] on icon "exit_to_app" at bounding box center [1438, 24] width 21 height 21
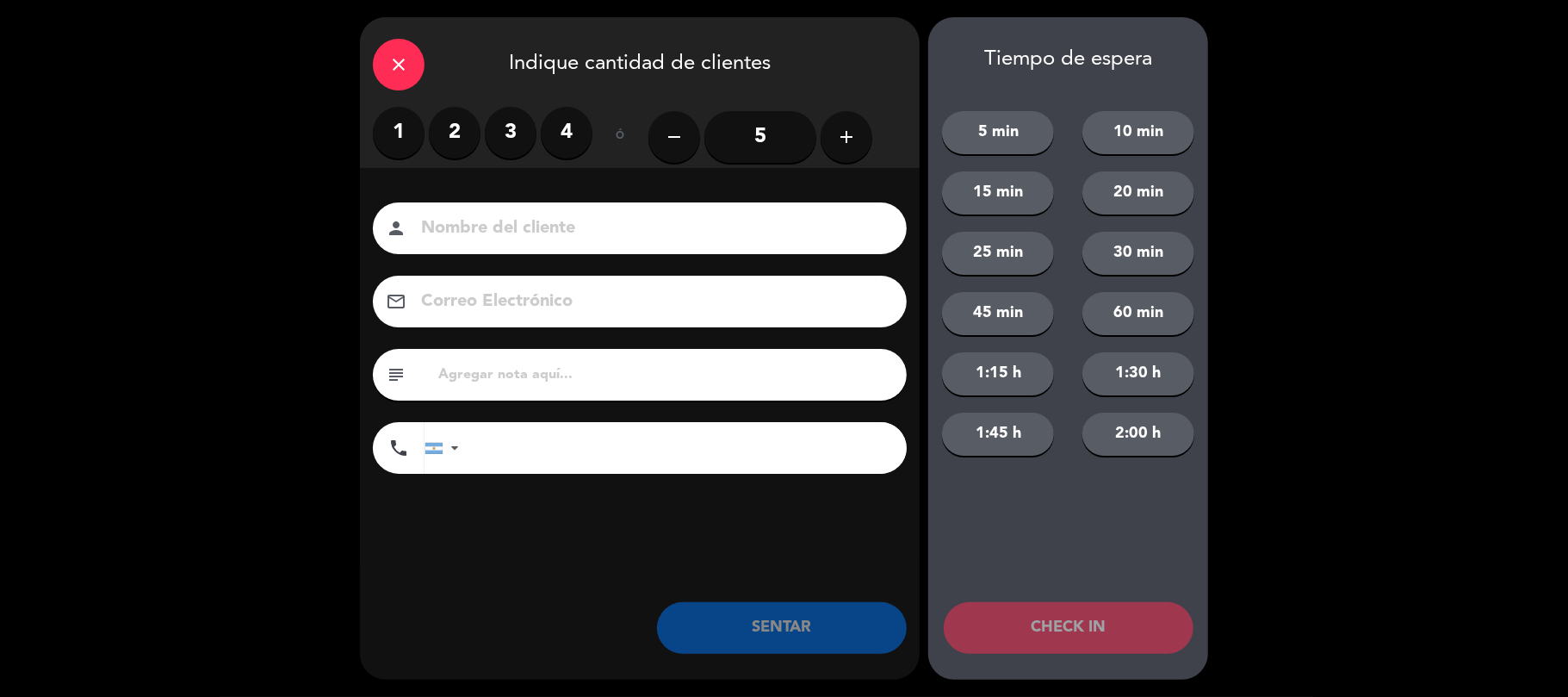
click at [508, 235] on input at bounding box center [651, 229] width 465 height 30
type input "pepota"
drag, startPoint x: 462, startPoint y: 145, endPoint x: 759, endPoint y: 637, distance: 574.7
click at [759, 637] on div "close Indique cantidad de clientes 1 2 3 4 ó remove 5 add Nombre del cliente pe…" at bounding box center [640, 348] width 560 height 662
click at [466, 141] on label "2" at bounding box center [455, 133] width 52 height 52
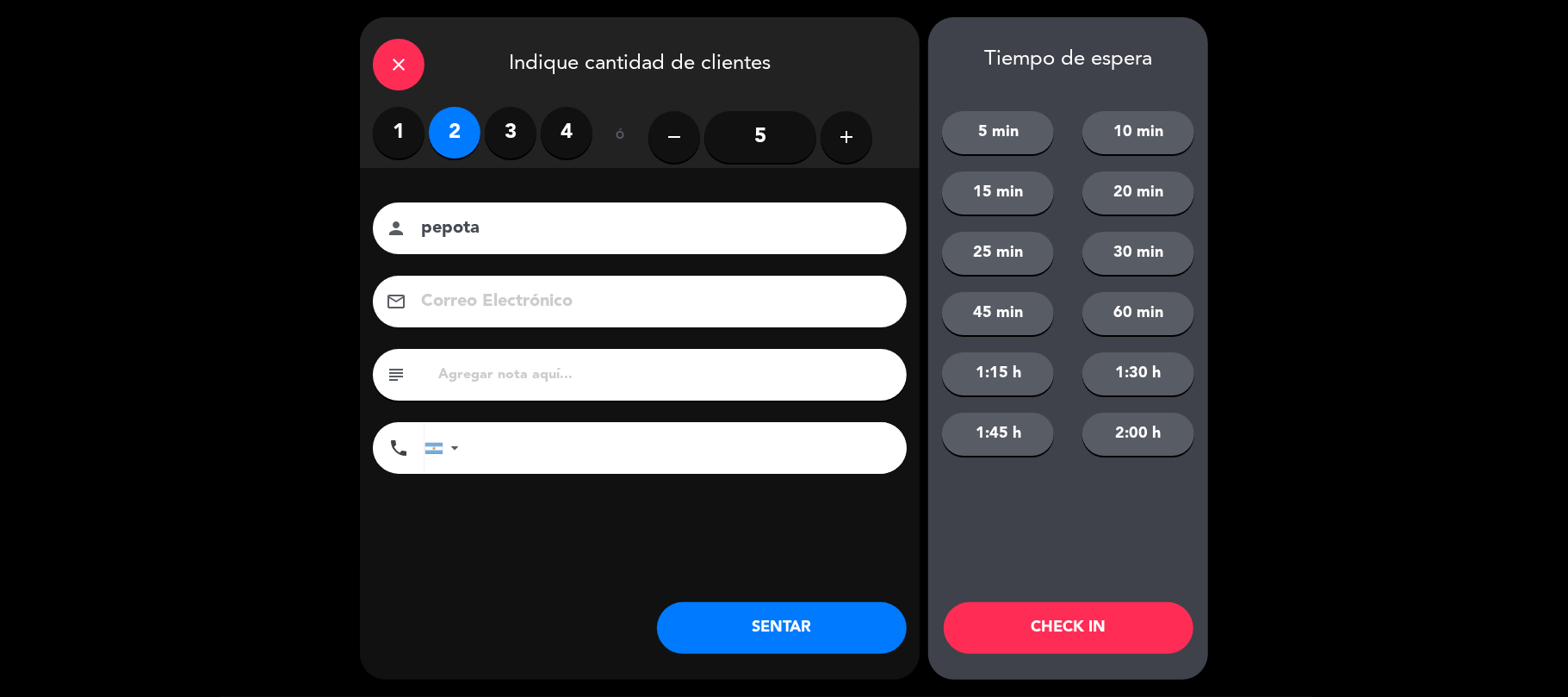
click at [752, 638] on button "SENTAR" at bounding box center [782, 628] width 250 height 52
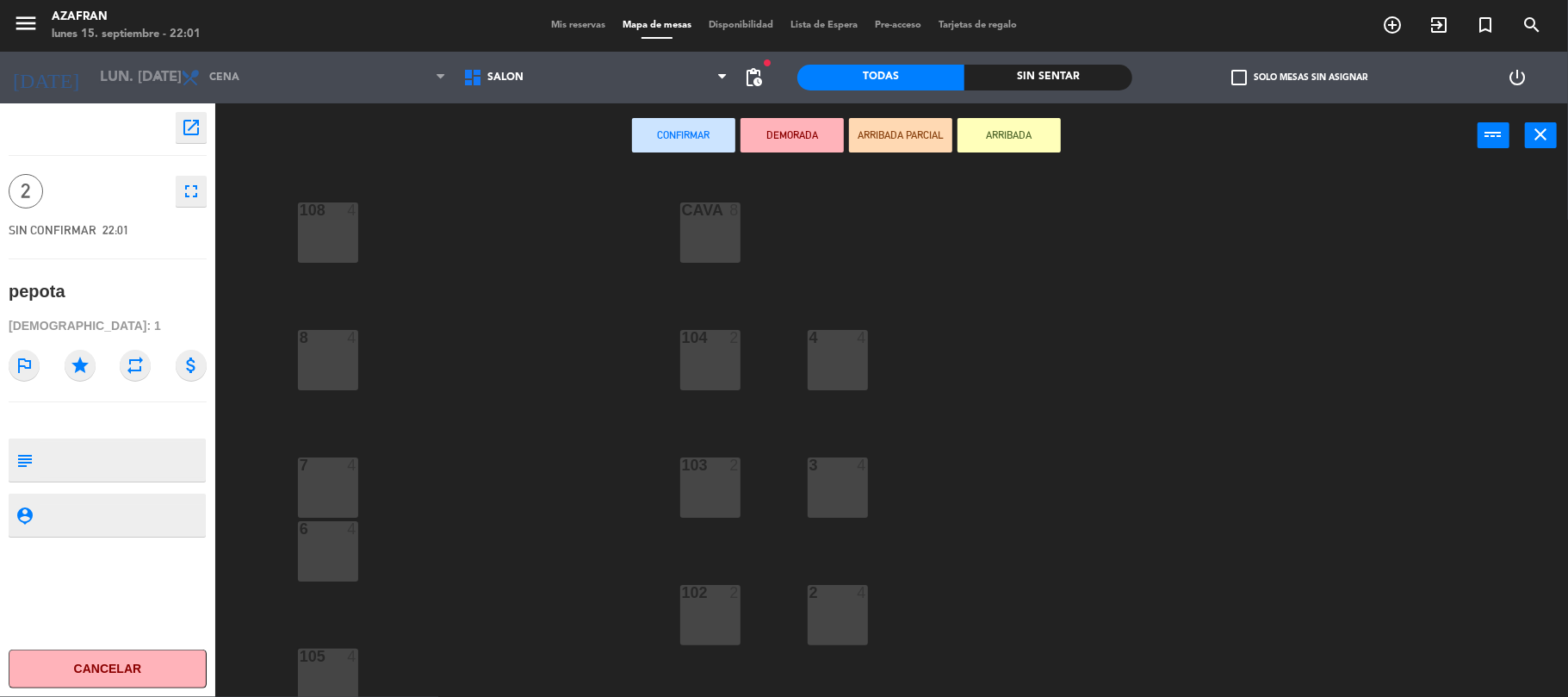
click at [700, 617] on div "102 2" at bounding box center [710, 615] width 60 height 60
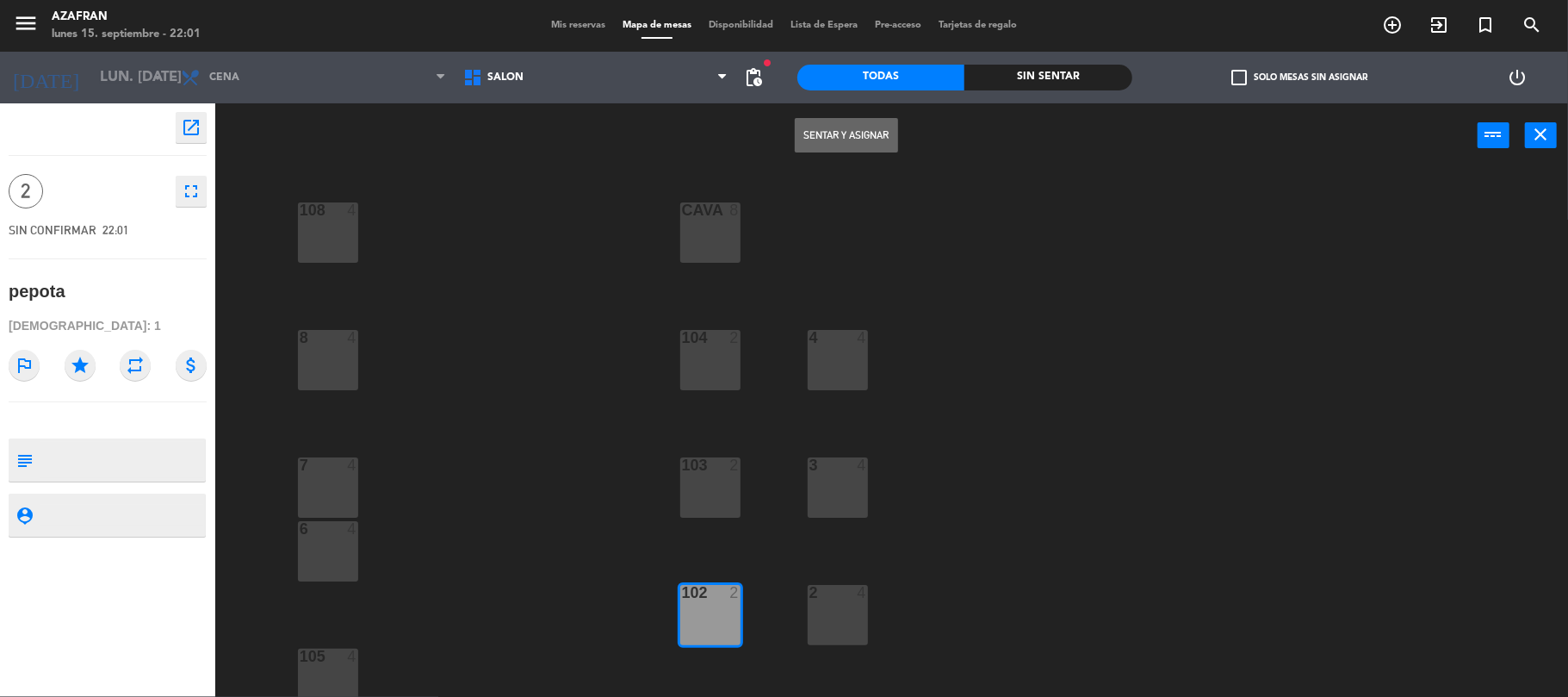
click at [827, 136] on button "Sentar y Asignar" at bounding box center [847, 135] width 104 height 35
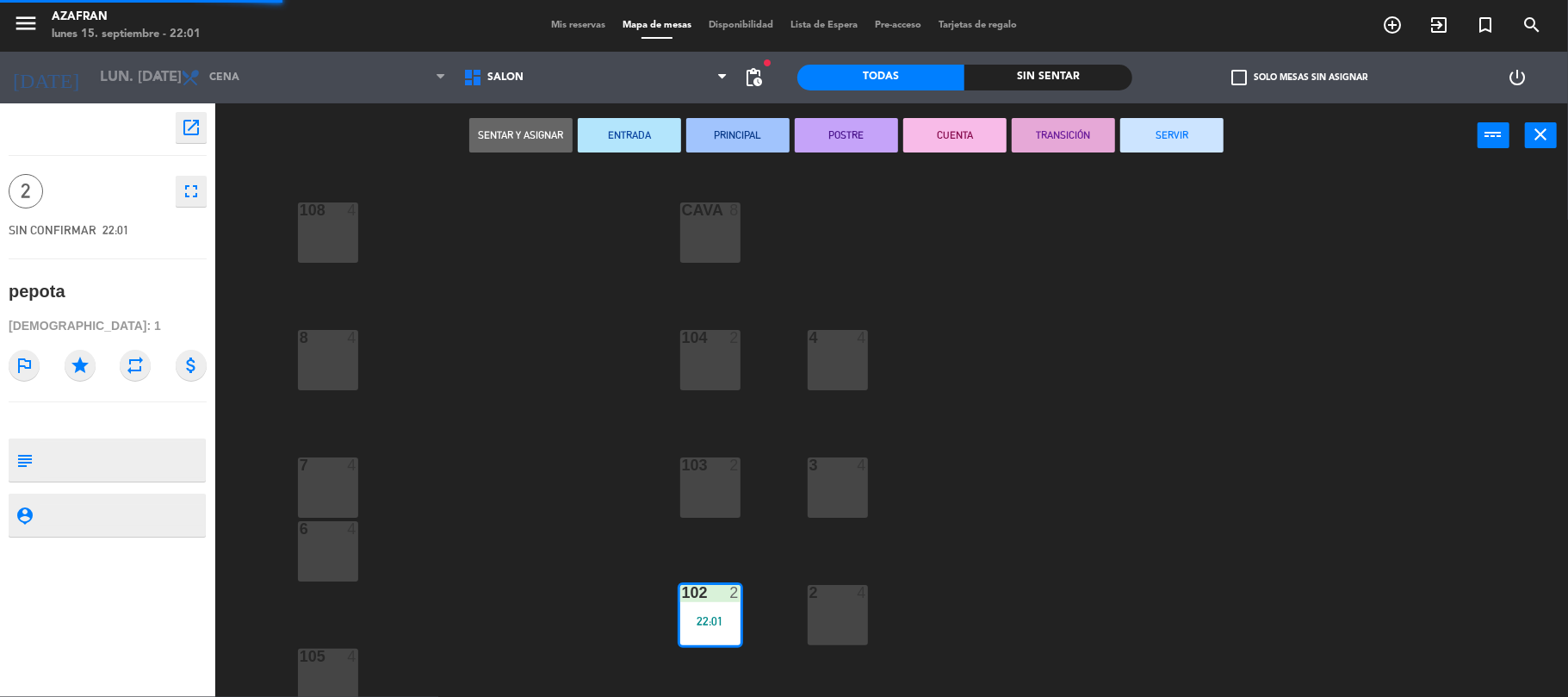
click at [1176, 122] on button "SERVIR" at bounding box center [1172, 135] width 104 height 35
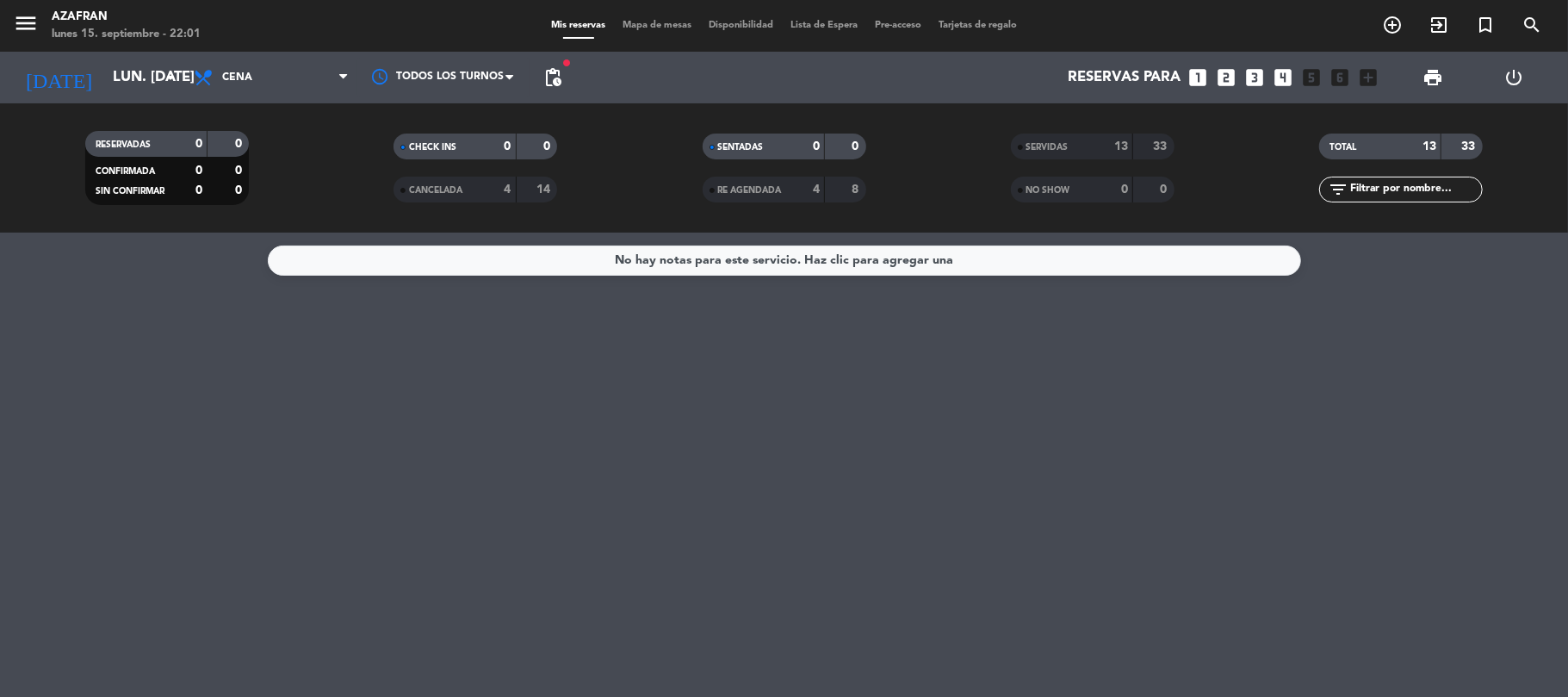
click at [1376, 142] on div "TOTAL" at bounding box center [1363, 147] width 80 height 20
click at [1086, 145] on div "SERVIDAS" at bounding box center [1054, 147] width 80 height 20
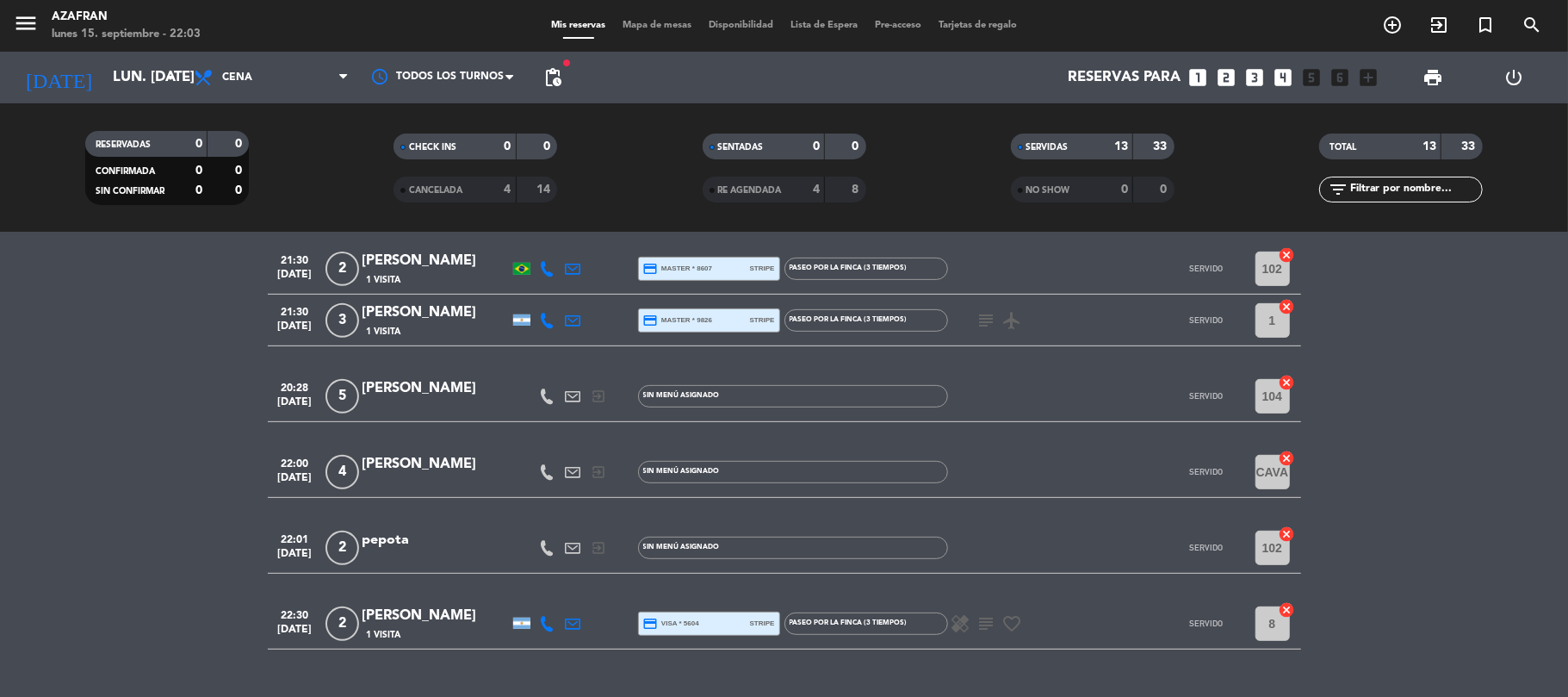
scroll to position [589, 0]
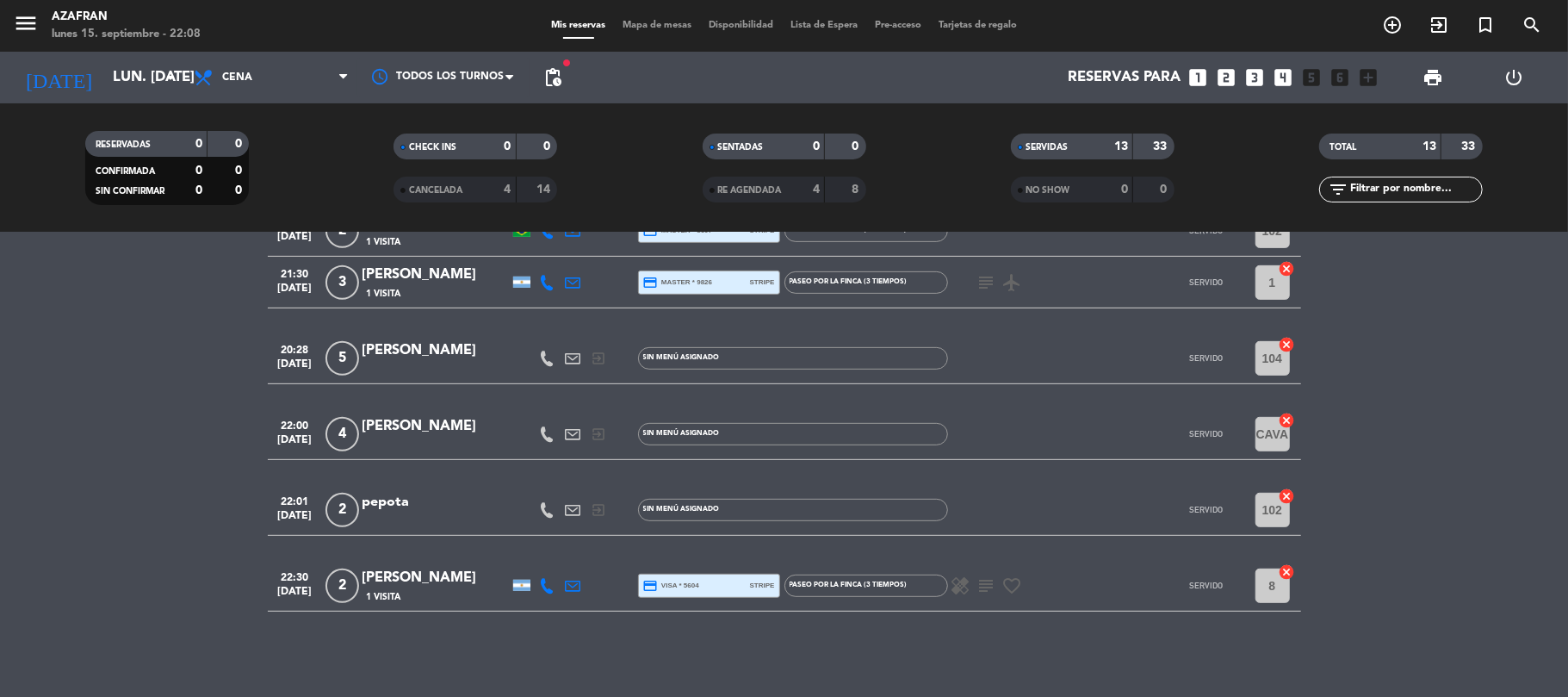
click at [154, 387] on bookings-row "19:00 sep. 15 2 Eric Pla 1 Visita credit_card master * 7305 stripe Paseo por el…" at bounding box center [784, 167] width 1568 height 889
click at [214, 463] on bookings-row "19:00 sep. 15 2 Eric Pla 1 Visita credit_card master * 7305 stripe Paseo por el…" at bounding box center [784, 167] width 1568 height 889
click at [1387, 21] on icon "add_circle_outline" at bounding box center [1392, 24] width 21 height 21
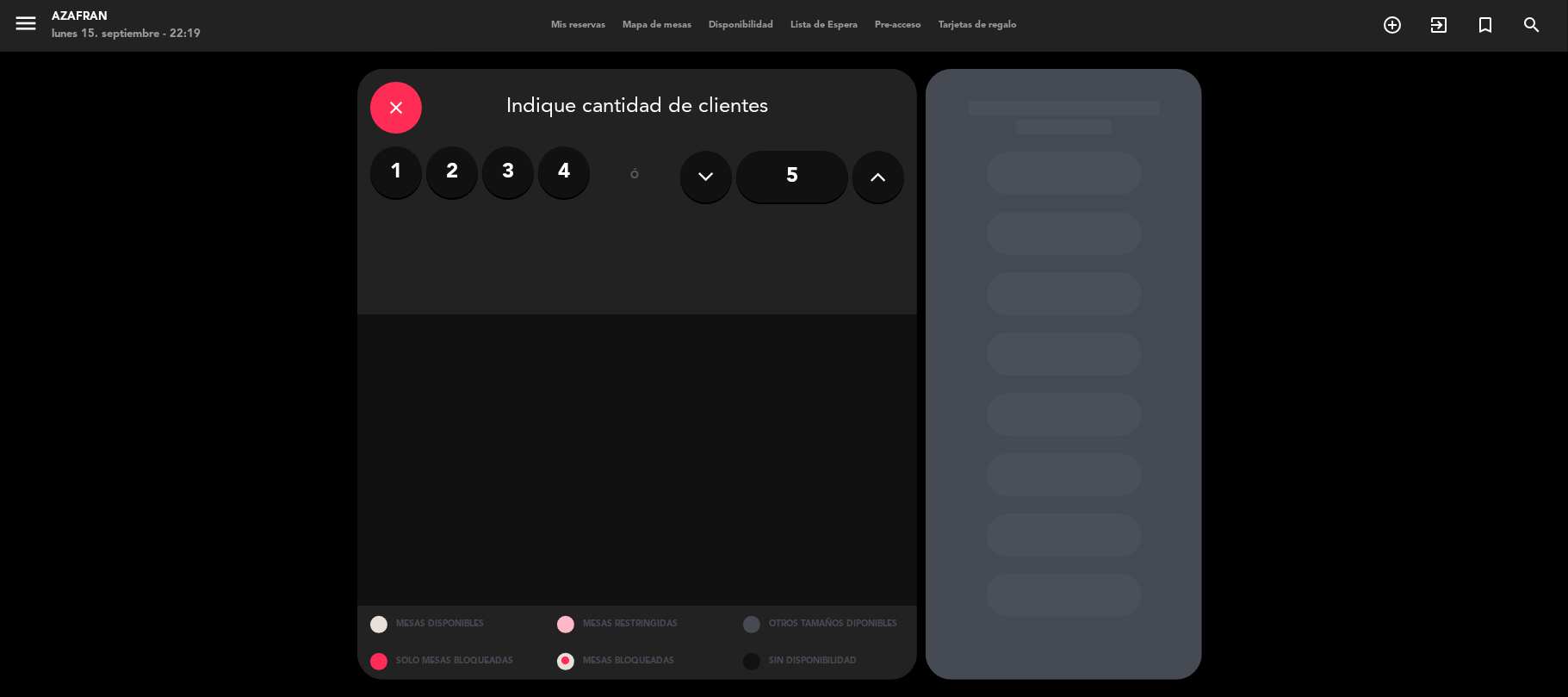
click at [404, 104] on icon "close" at bounding box center [396, 107] width 21 height 21
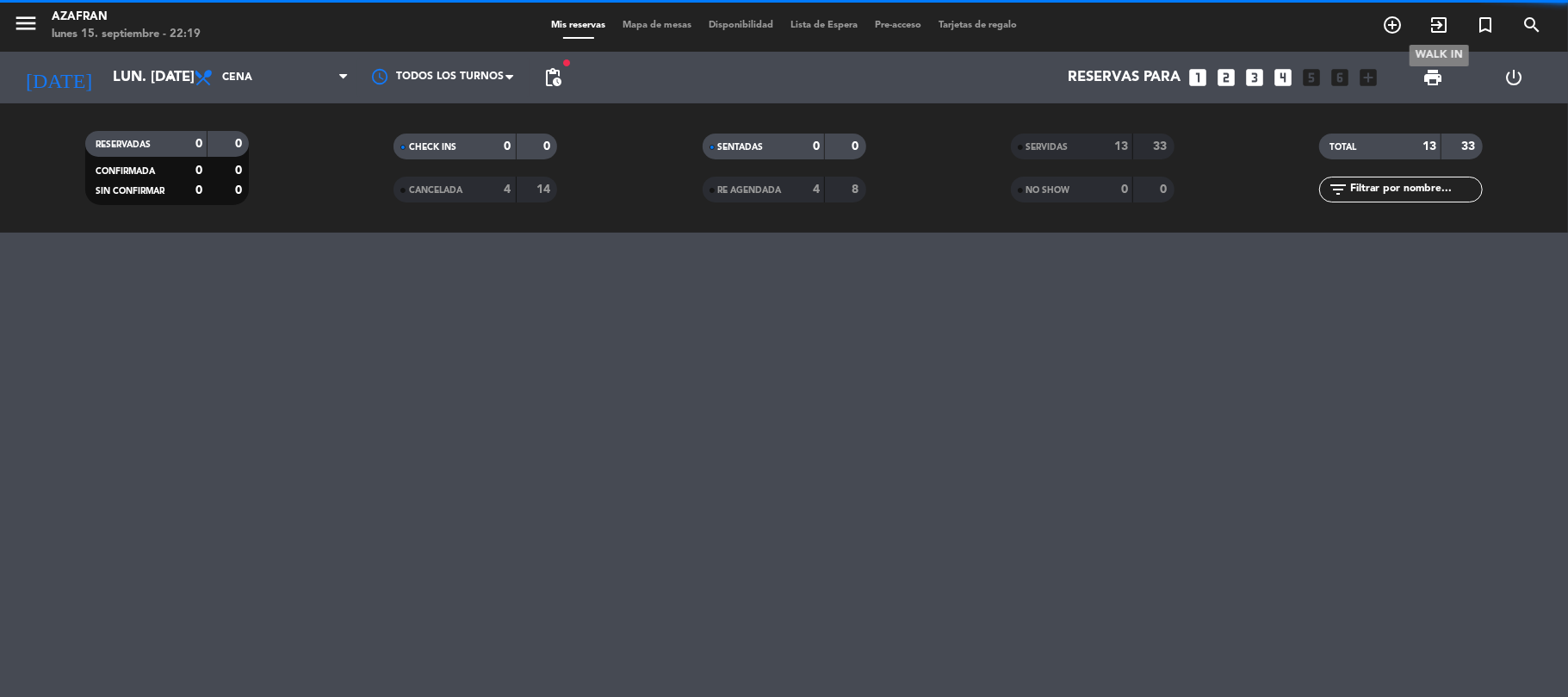
click at [1434, 21] on icon "exit_to_app" at bounding box center [1438, 24] width 21 height 21
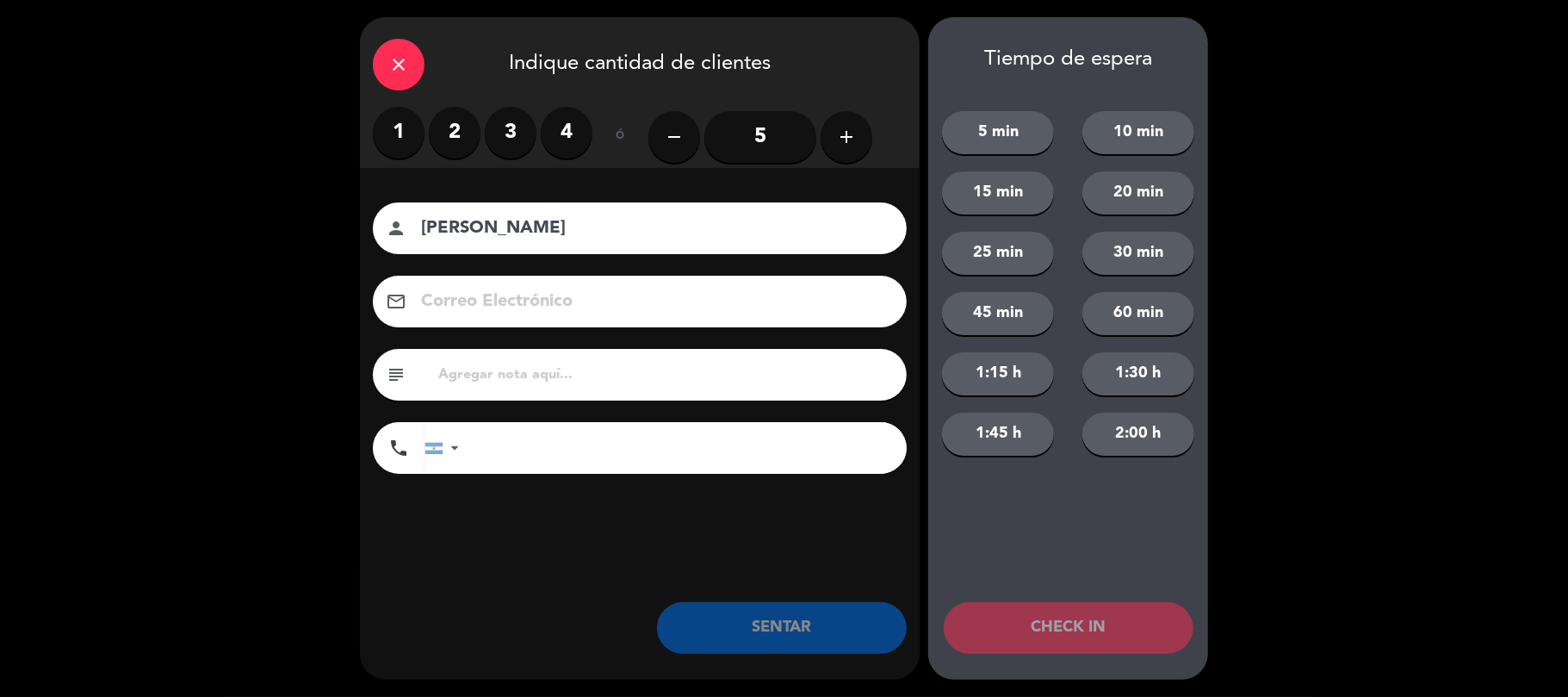
type input "pepa honga"
click at [444, 149] on label "2" at bounding box center [455, 133] width 52 height 52
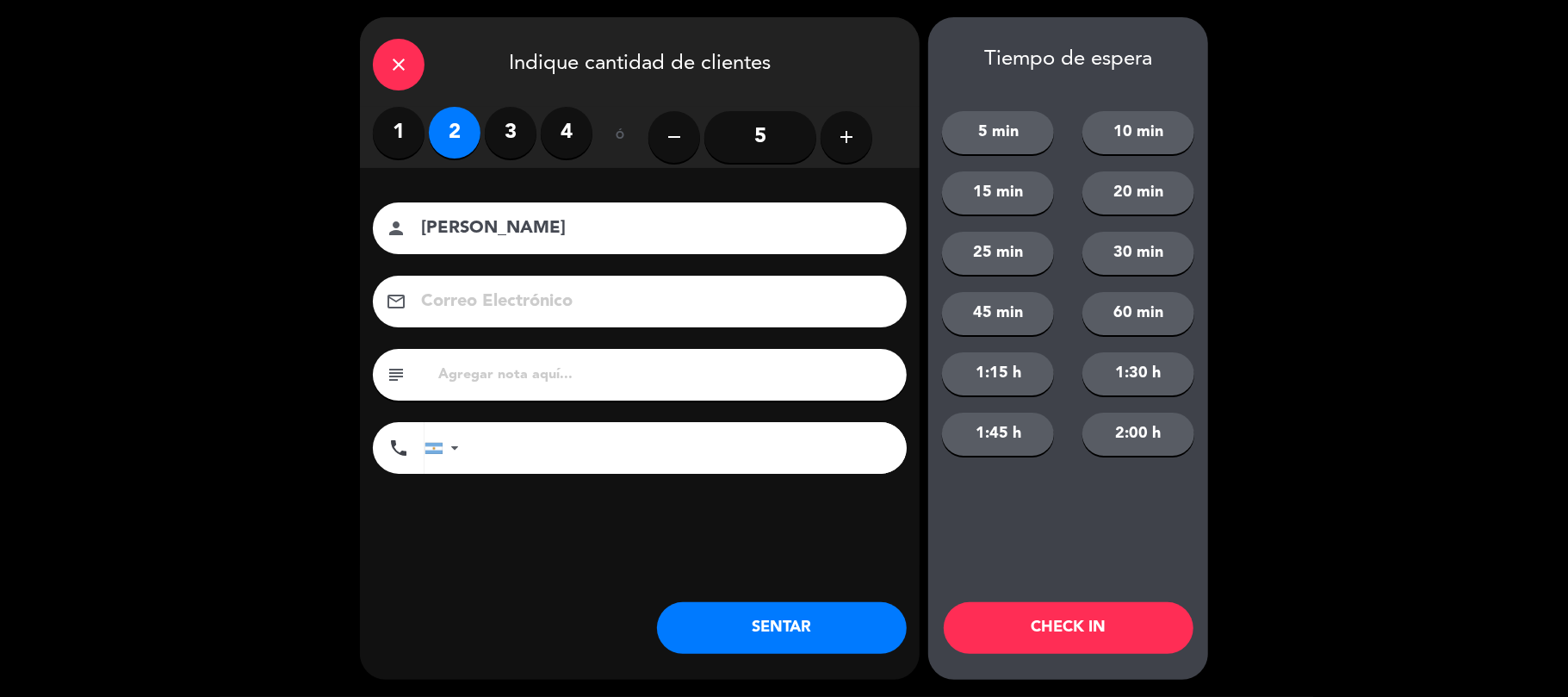
click at [724, 632] on button "SENTAR" at bounding box center [782, 628] width 250 height 52
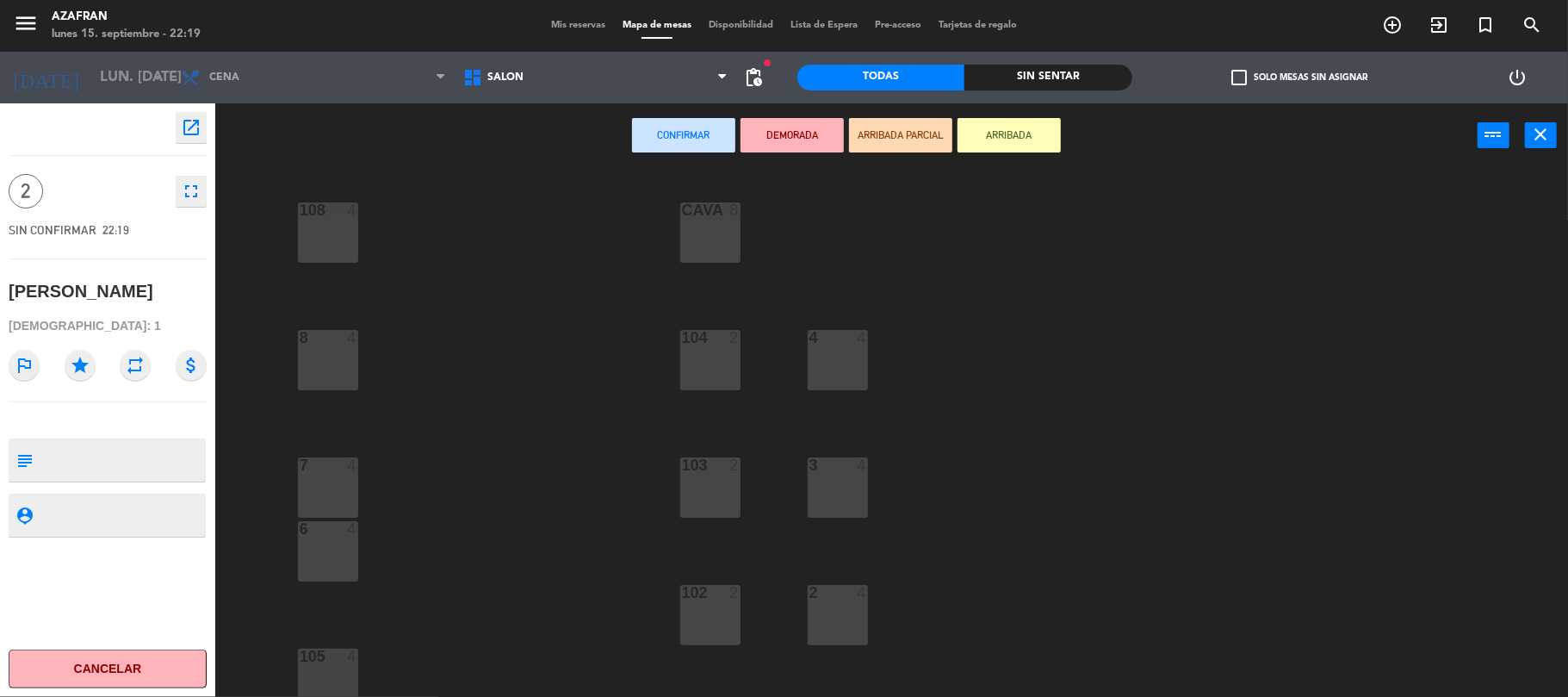
click at [356, 566] on div "6 4" at bounding box center [328, 550] width 60 height 60
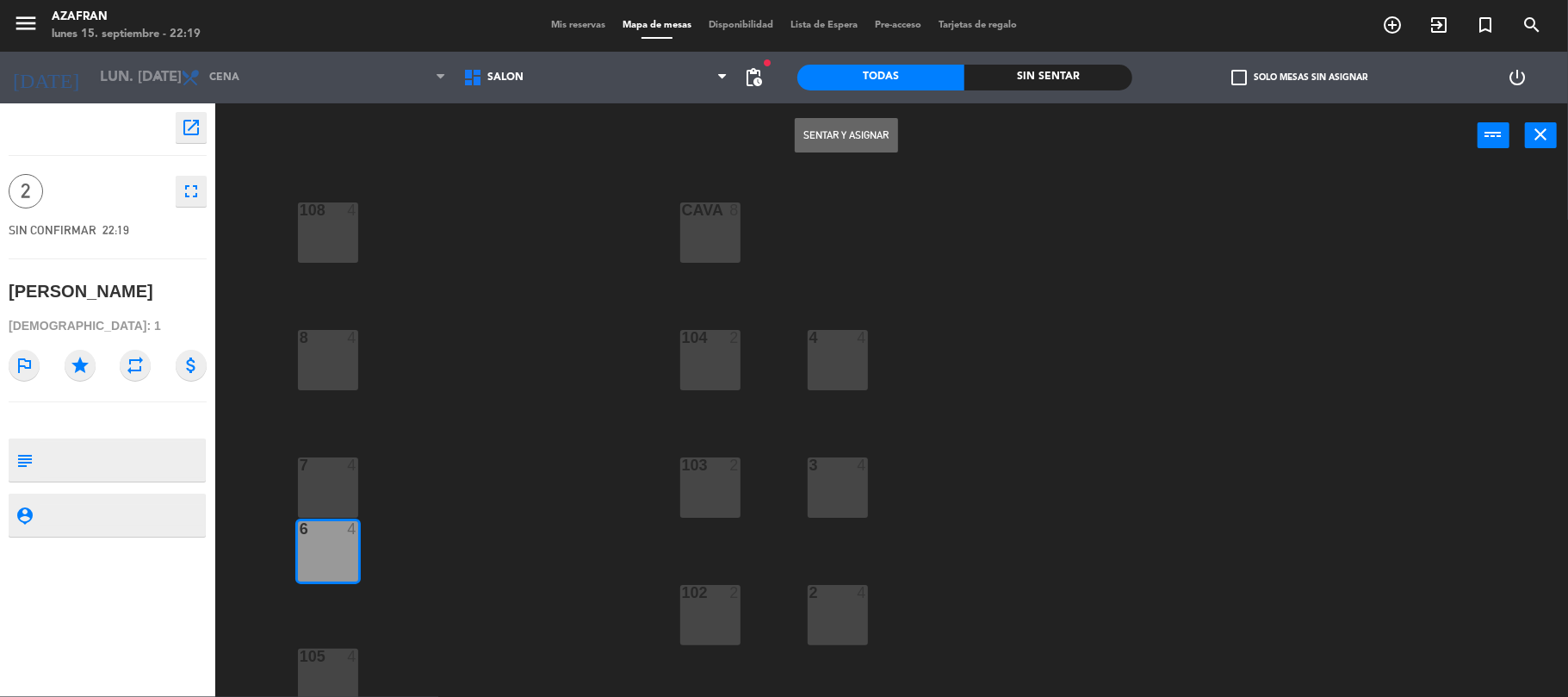
click at [844, 118] on button "Sentar y Asignar" at bounding box center [847, 135] width 104 height 35
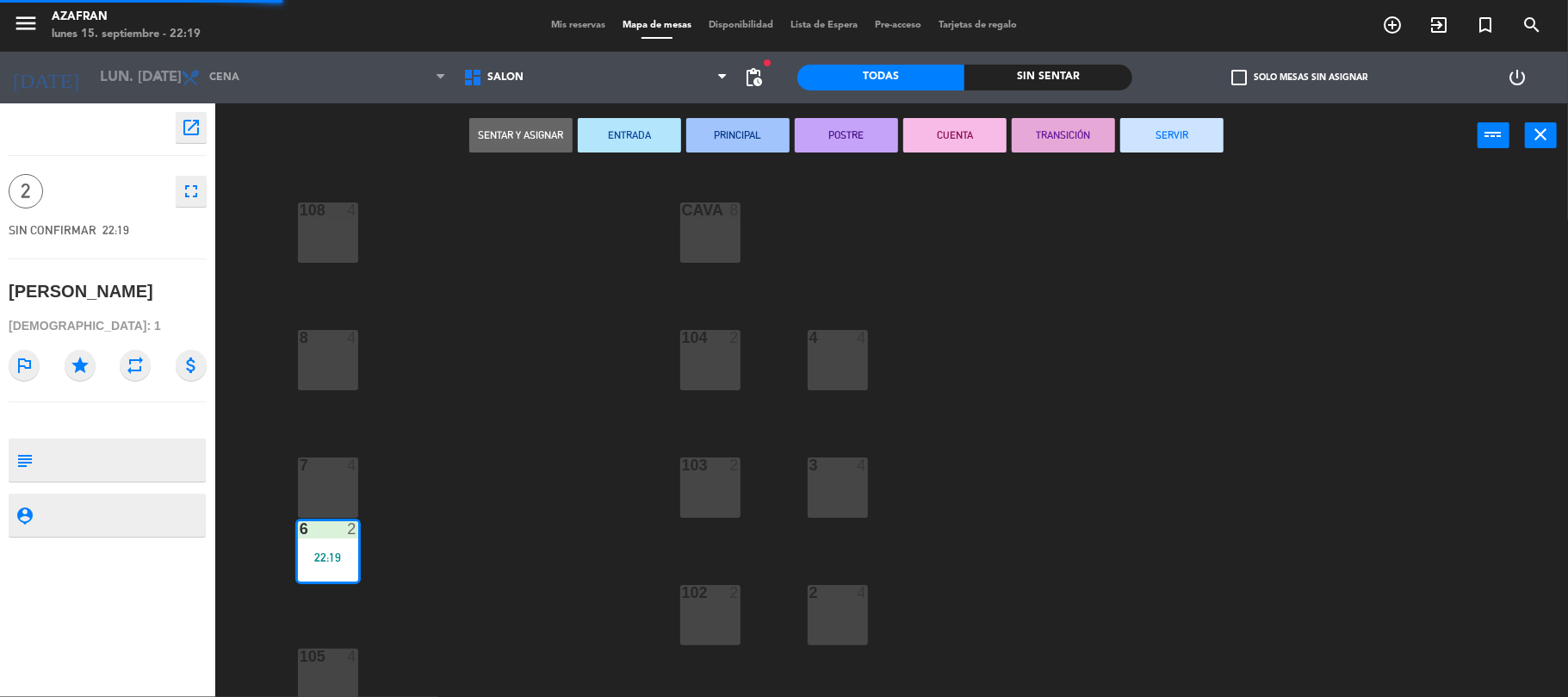
click at [1175, 118] on button "SERVIR" at bounding box center [1172, 135] width 104 height 35
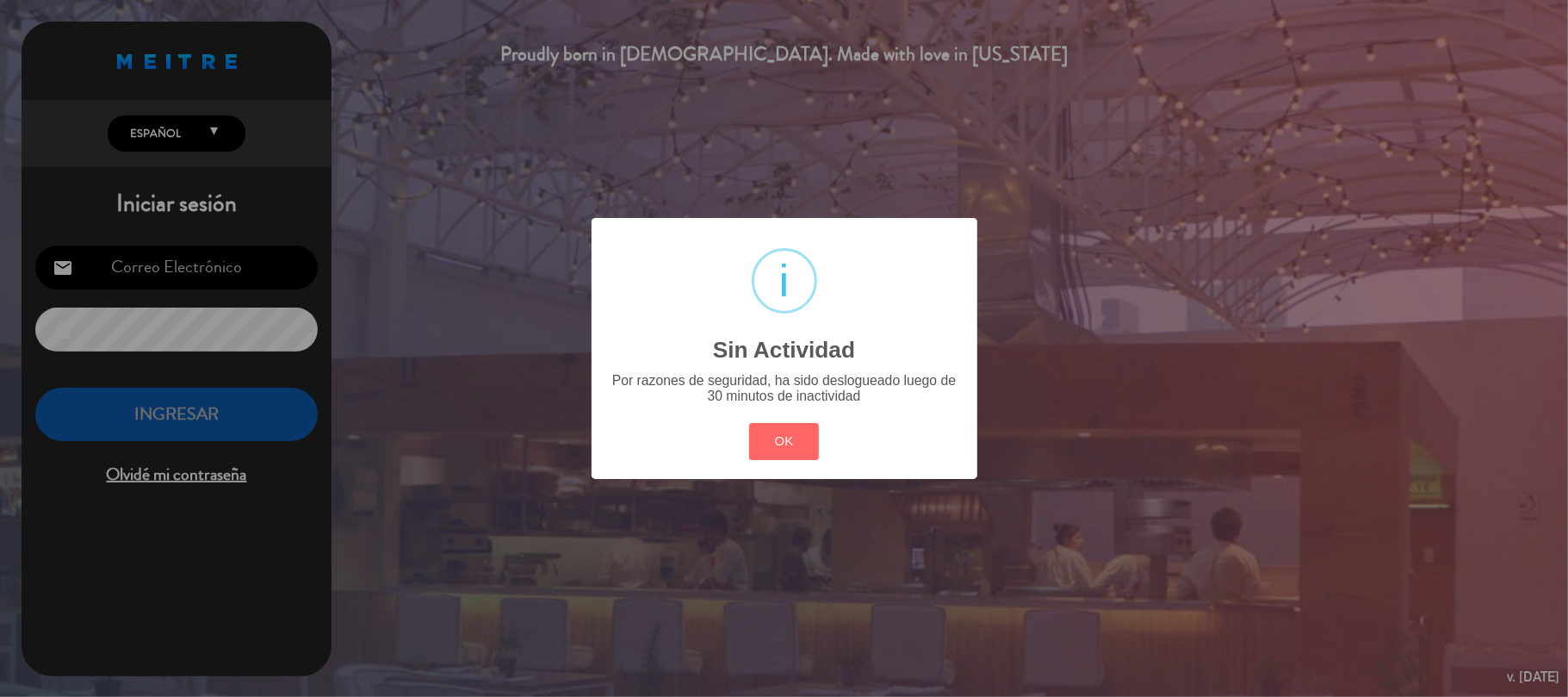
type input "reservas@azuca.com.ar"
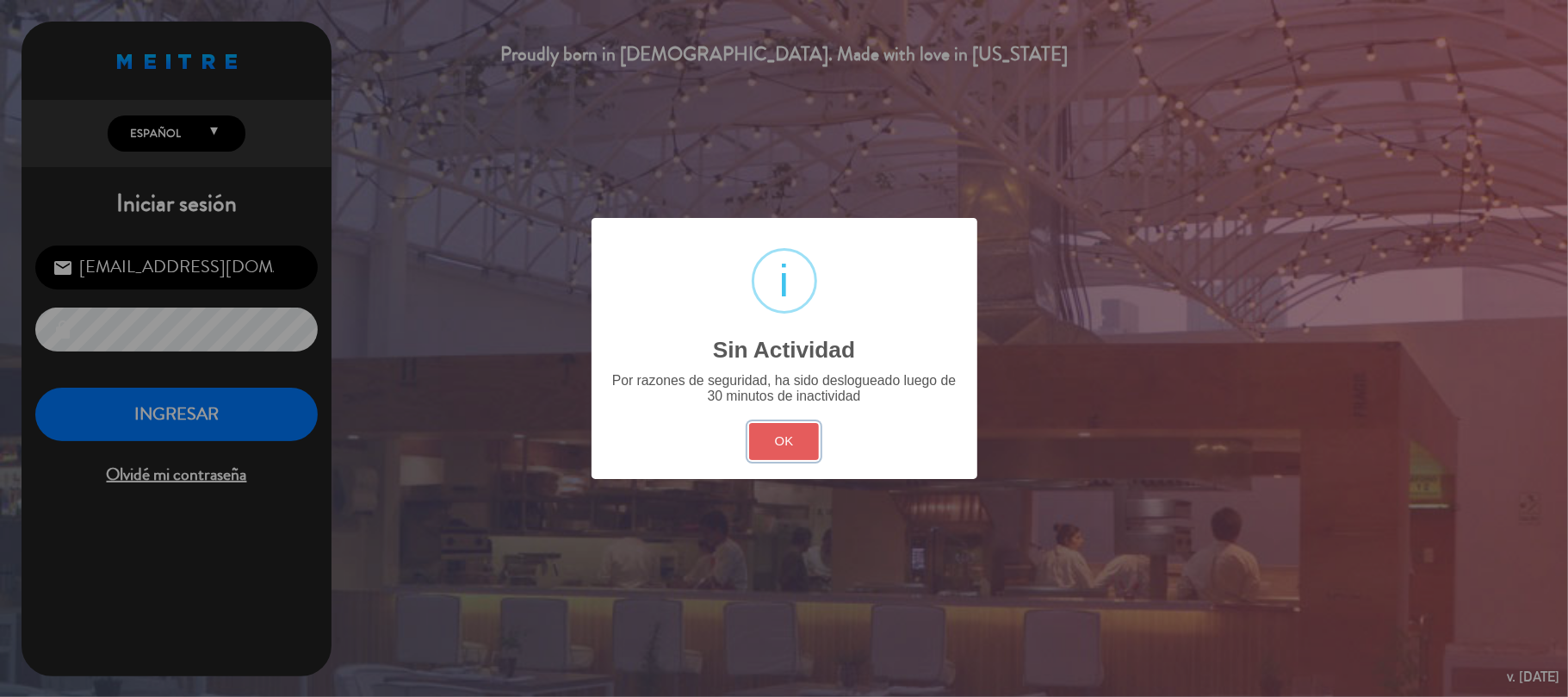
click at [789, 455] on button "OK" at bounding box center [784, 441] width 70 height 37
